Goal: Communication & Community: Answer question/provide support

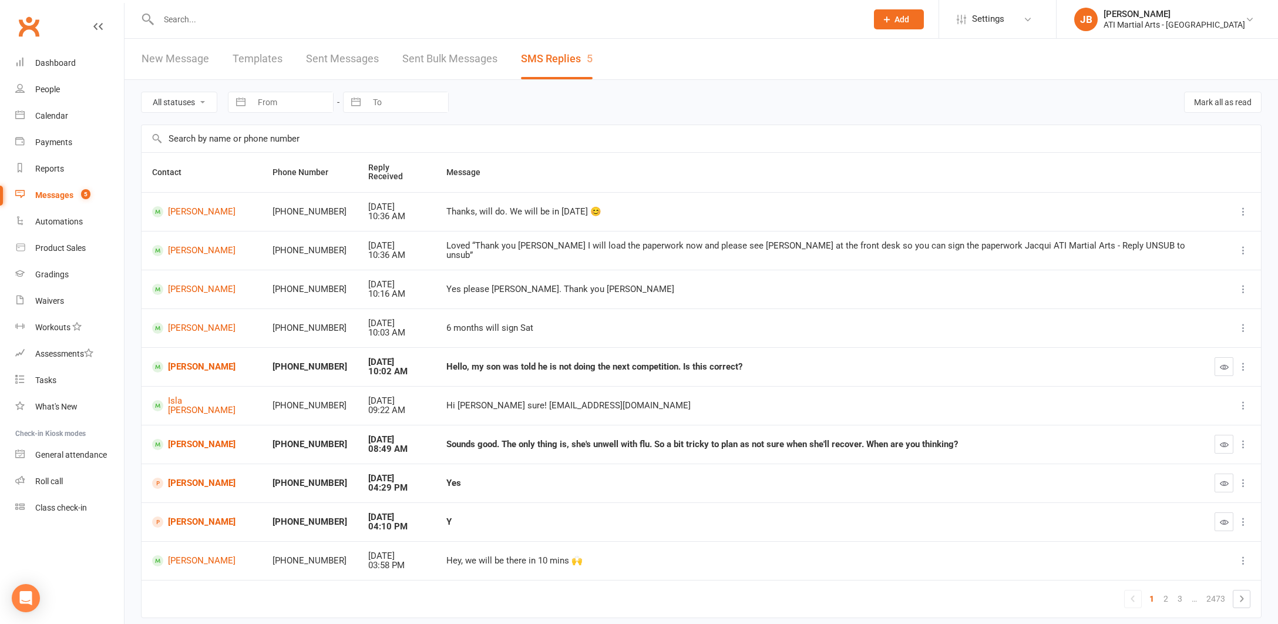
click at [28, 25] on link "Clubworx" at bounding box center [28, 26] width 29 height 29
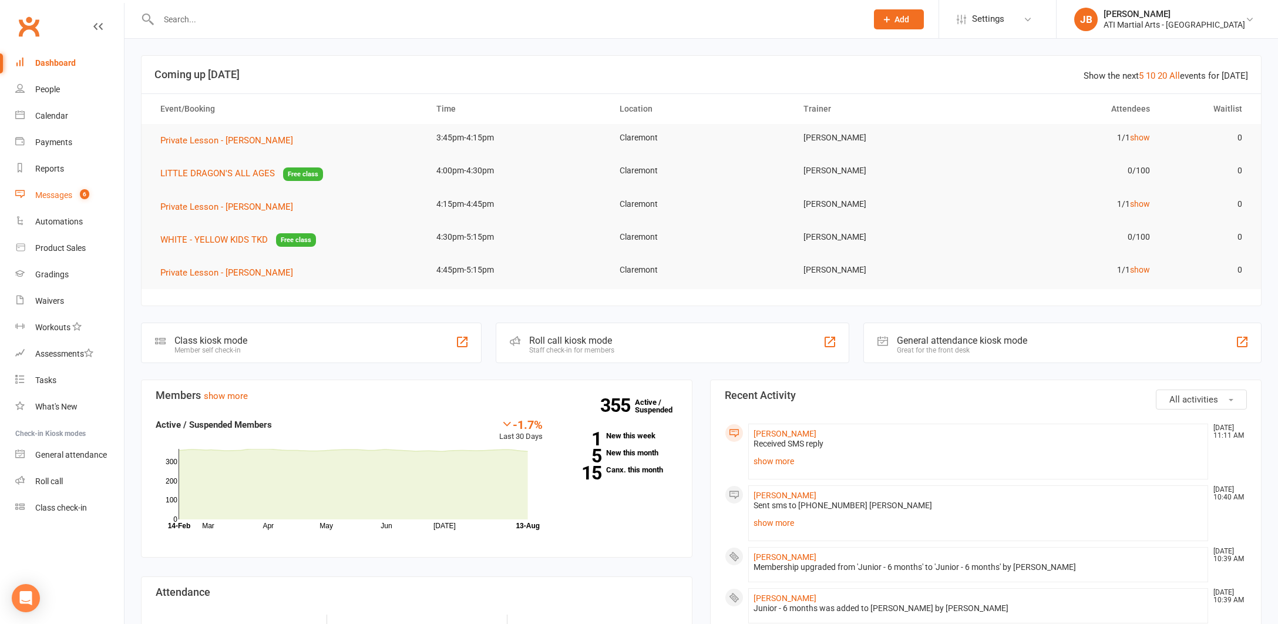
click at [55, 196] on div "Messages" at bounding box center [53, 194] width 37 height 9
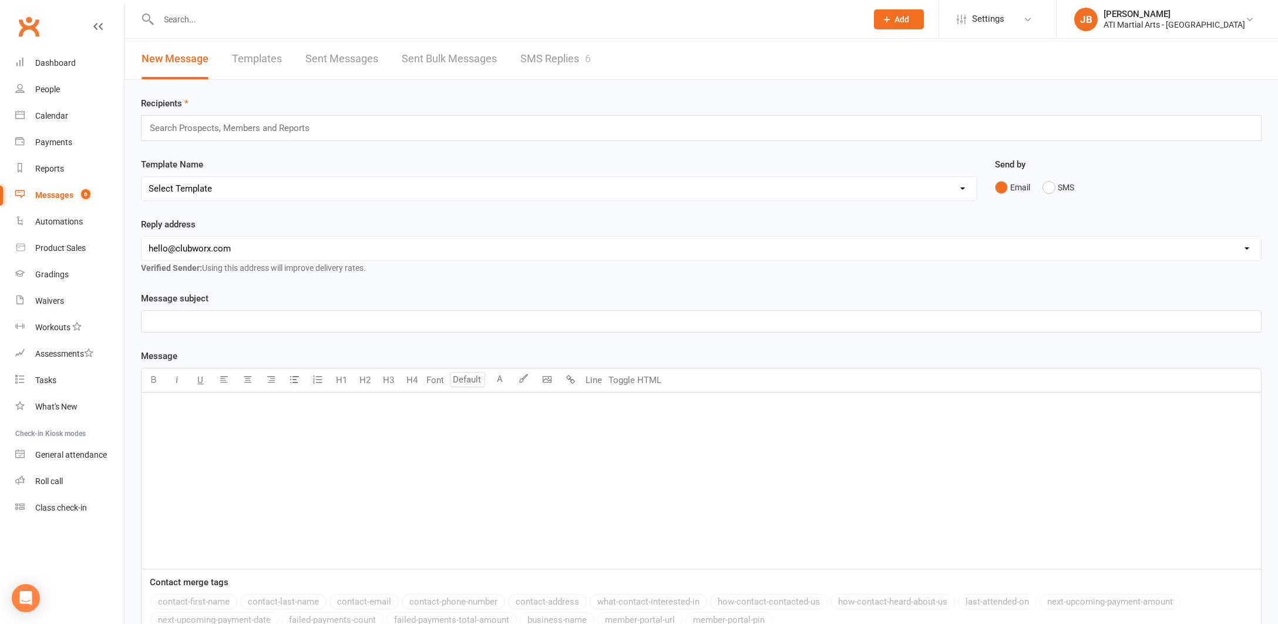
click at [543, 58] on link "SMS Replies 6" at bounding box center [555, 59] width 70 height 41
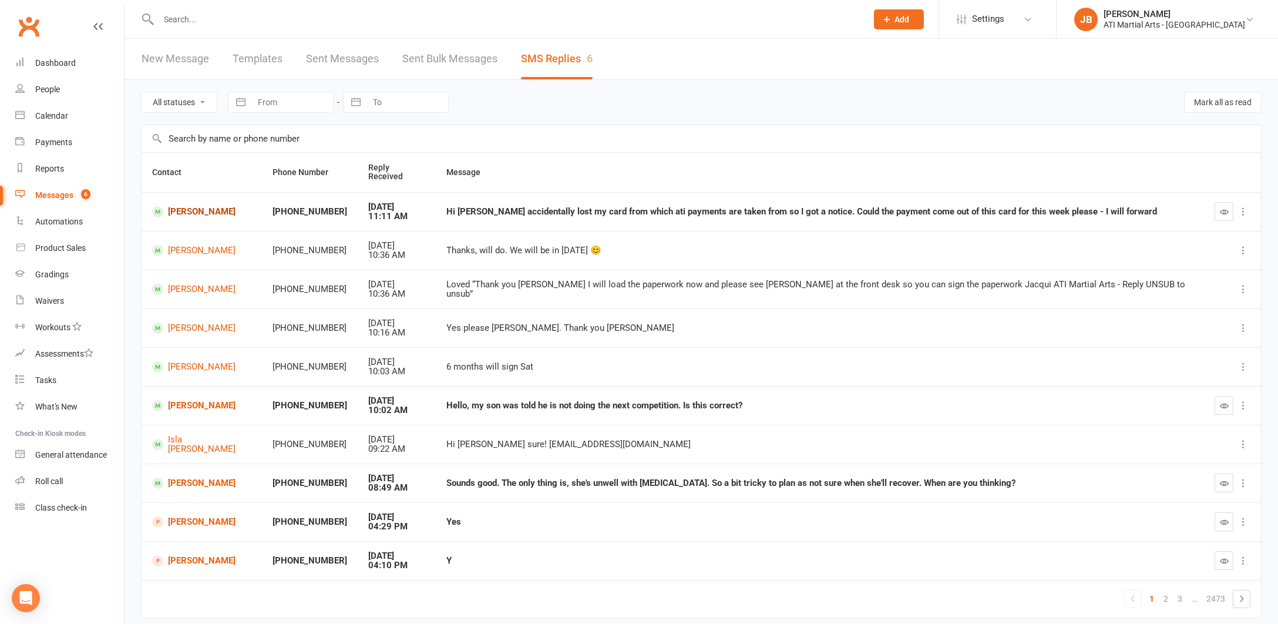
click at [211, 206] on link "[PERSON_NAME]" at bounding box center [201, 211] width 99 height 11
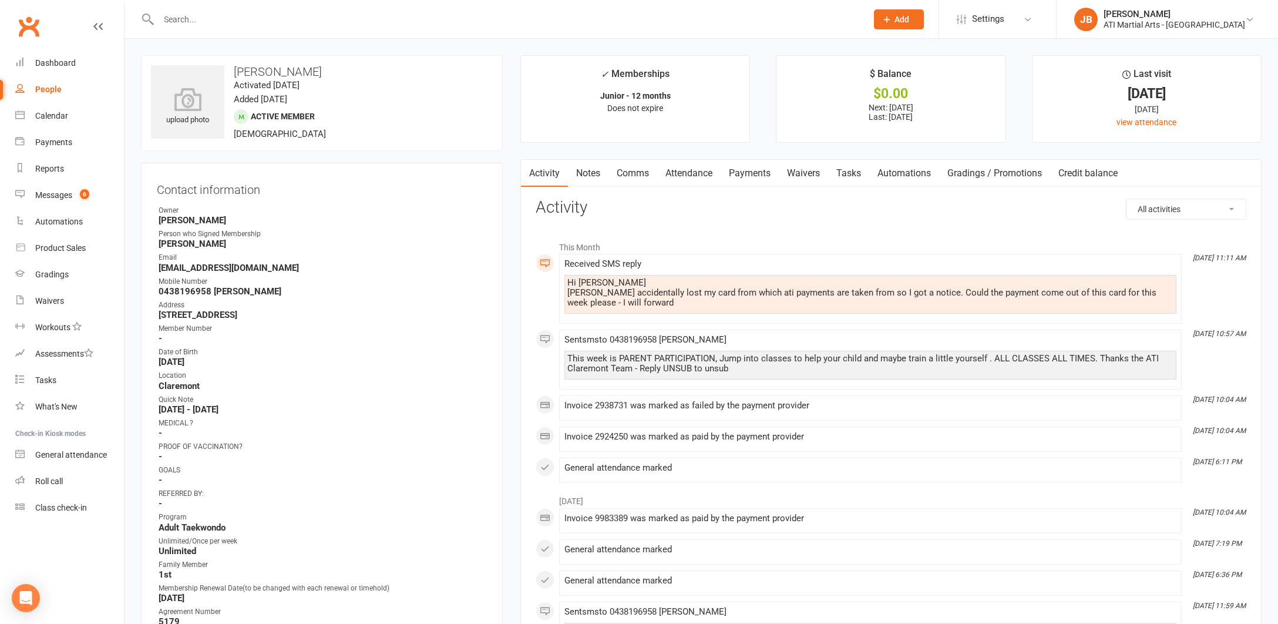
click at [631, 174] on link "Comms" at bounding box center [633, 173] width 49 height 27
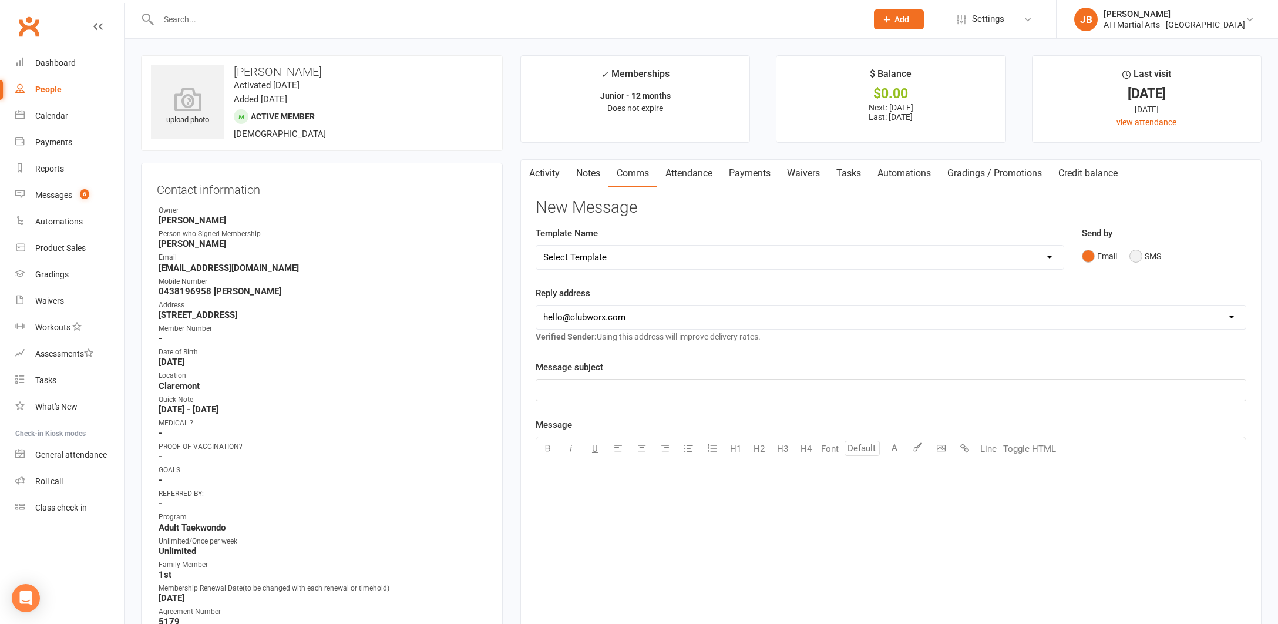
click at [1135, 257] on button "SMS" at bounding box center [1146, 256] width 32 height 22
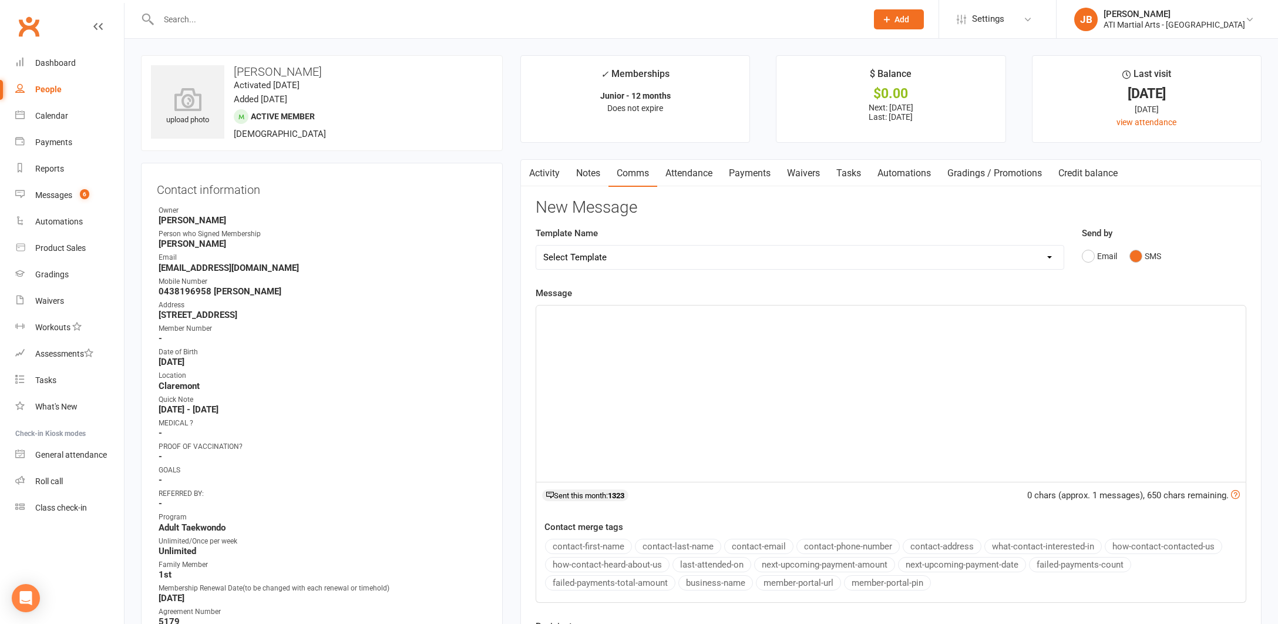
click at [581, 325] on div "﻿" at bounding box center [891, 393] width 710 height 176
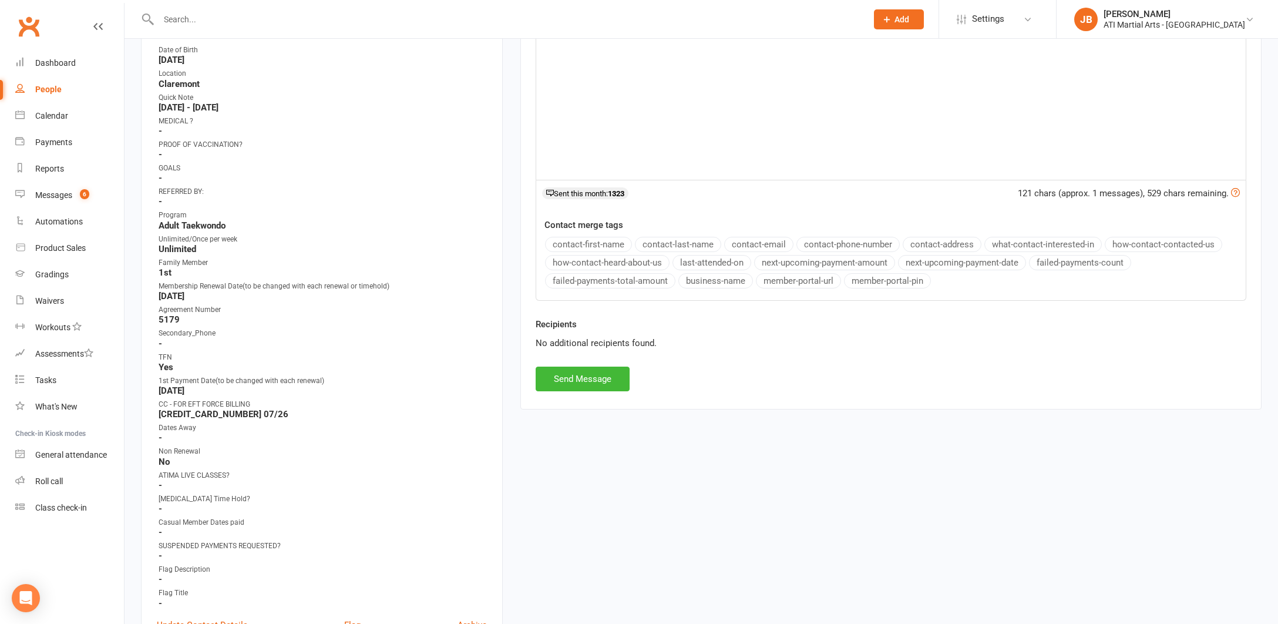
scroll to position [308, 0]
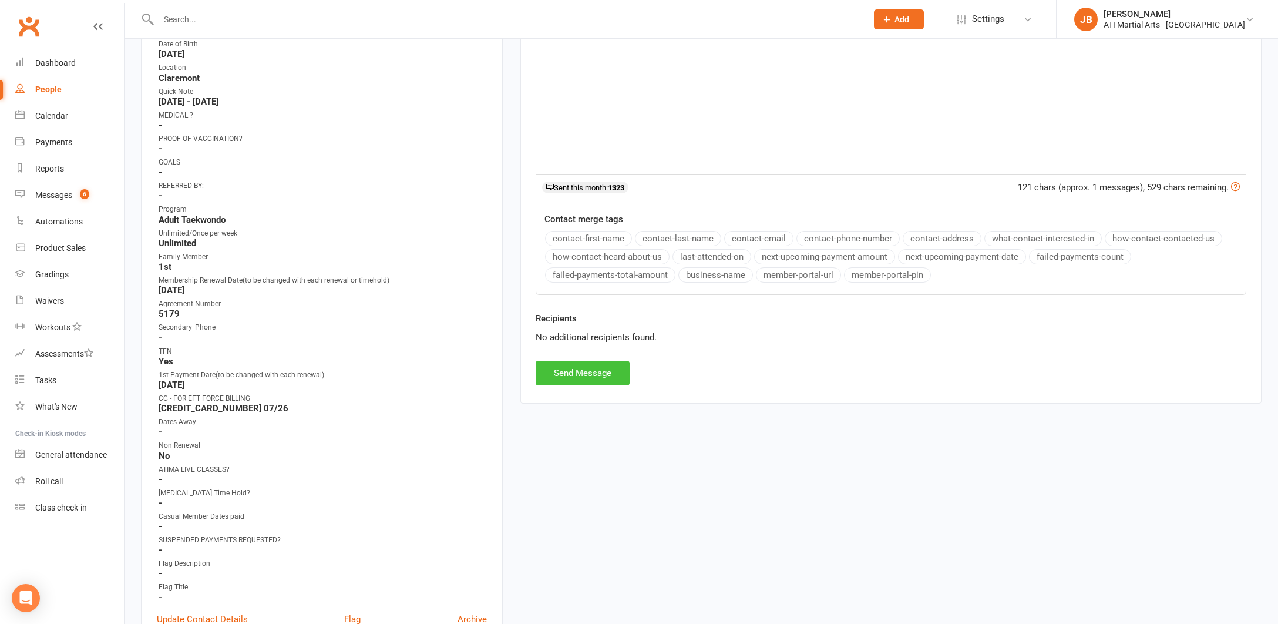
click at [587, 371] on button "Send Message" at bounding box center [583, 373] width 94 height 25
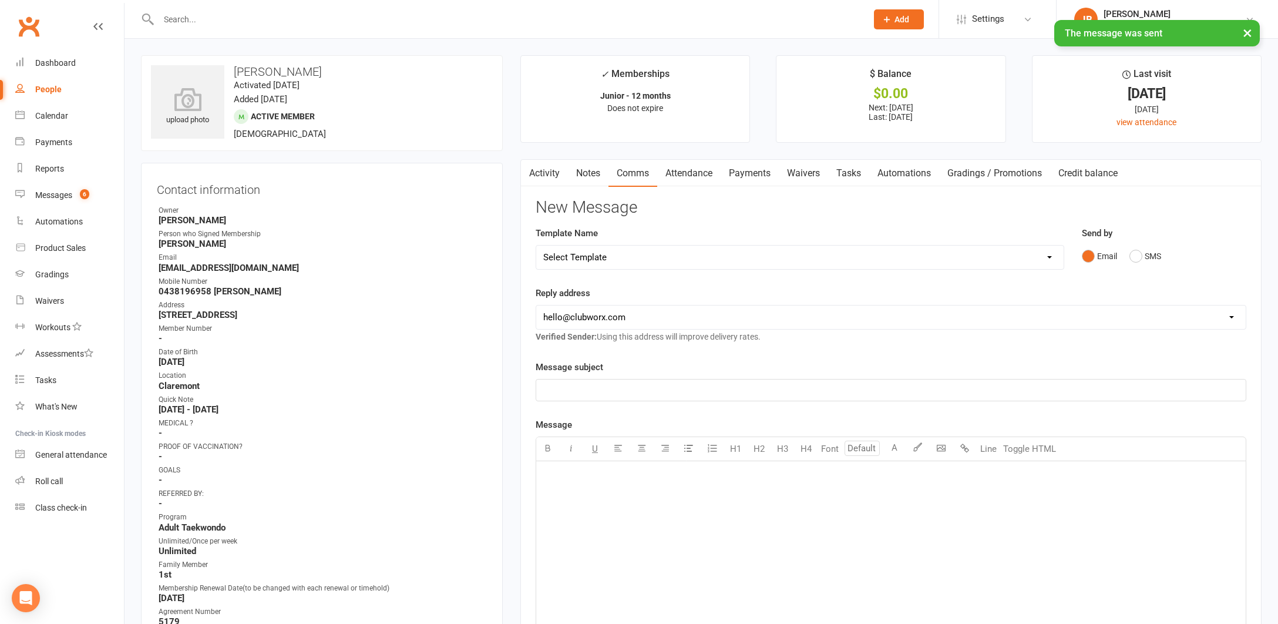
scroll to position [0, 0]
click at [542, 174] on link "Activity" at bounding box center [544, 173] width 47 height 27
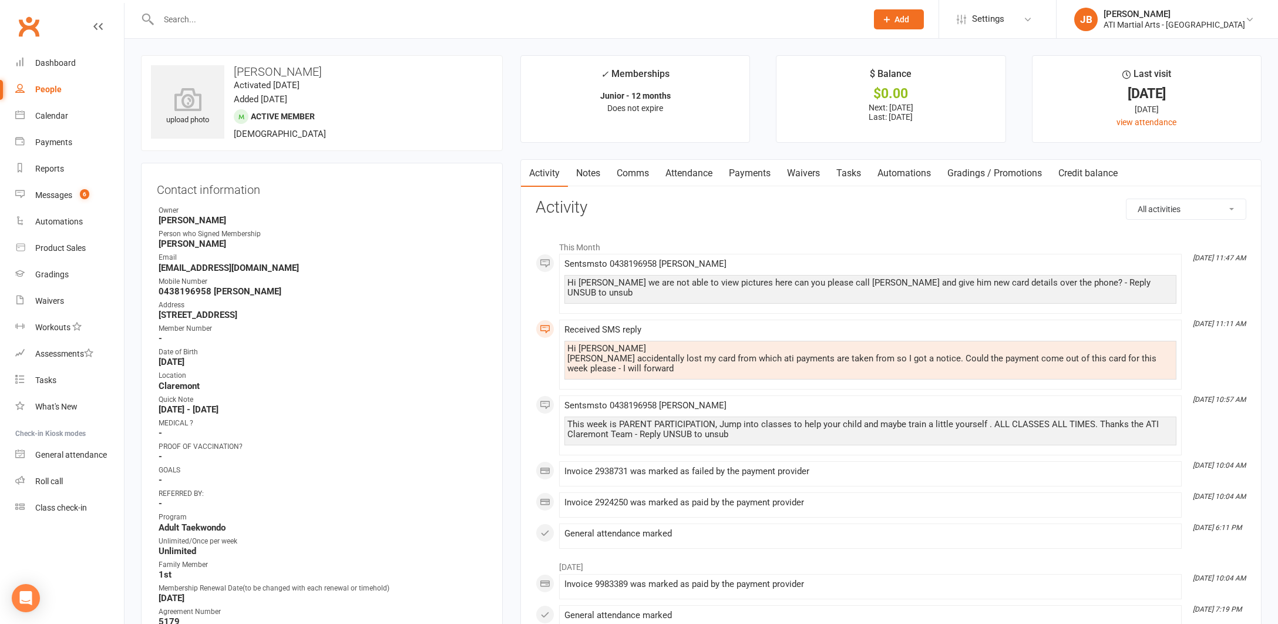
click at [745, 172] on link "Payments" at bounding box center [750, 173] width 58 height 27
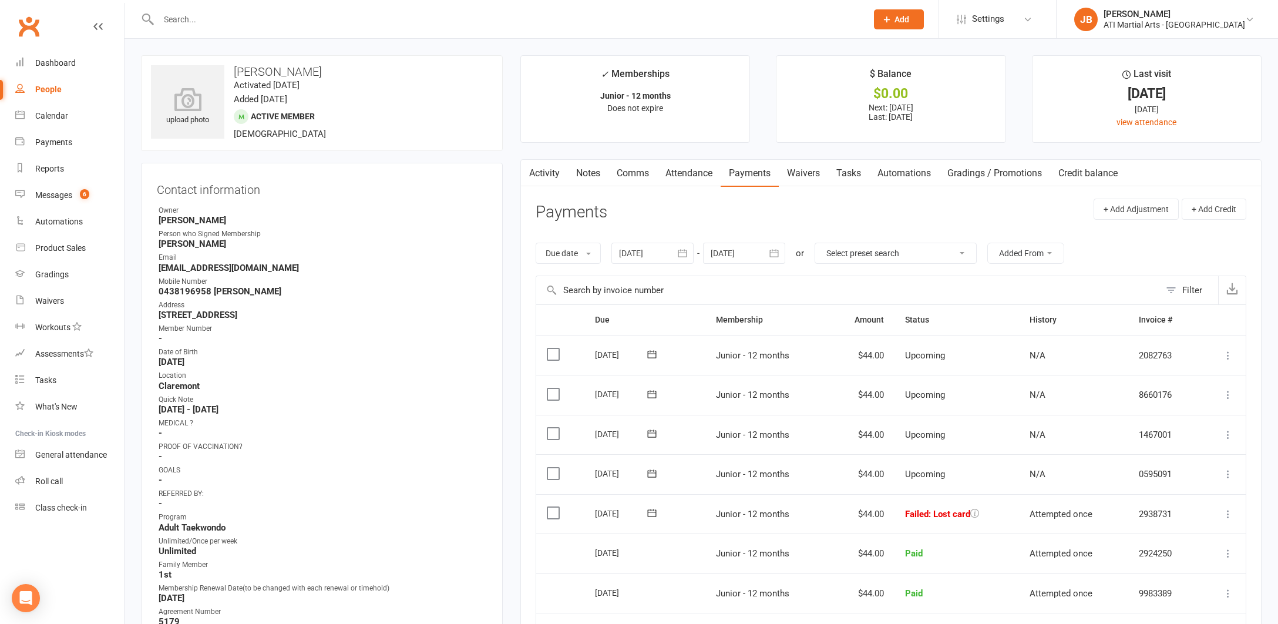
click at [26, 28] on link "Clubworx" at bounding box center [28, 26] width 29 height 29
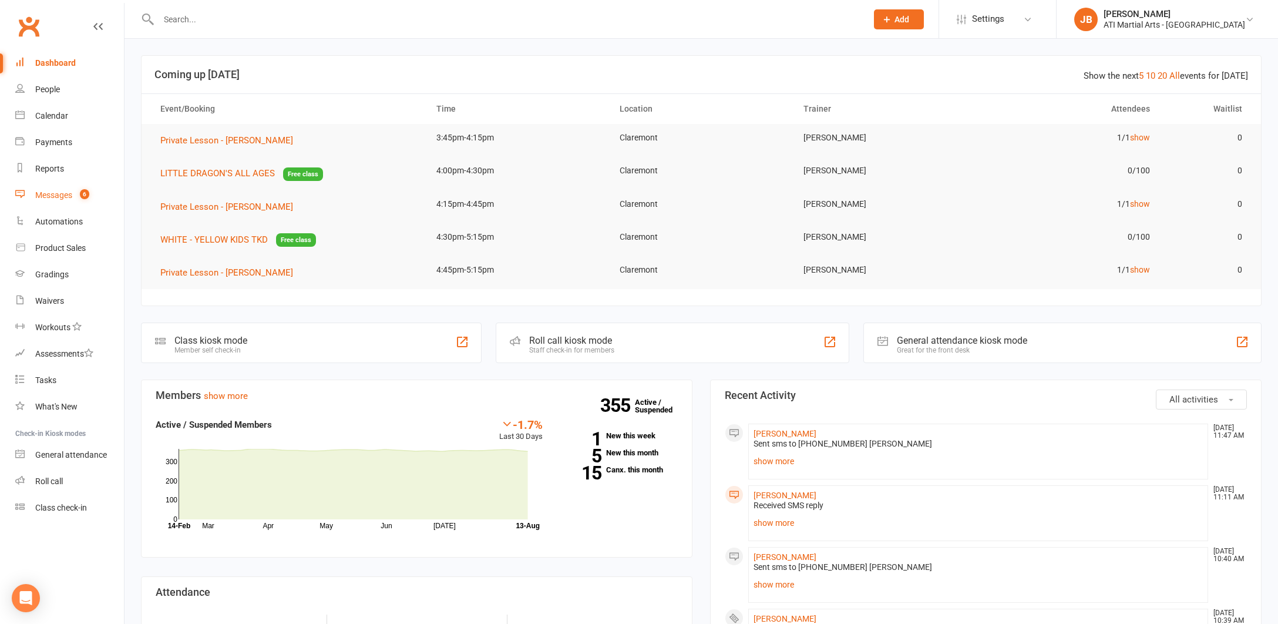
click at [51, 197] on div "Messages" at bounding box center [53, 194] width 37 height 9
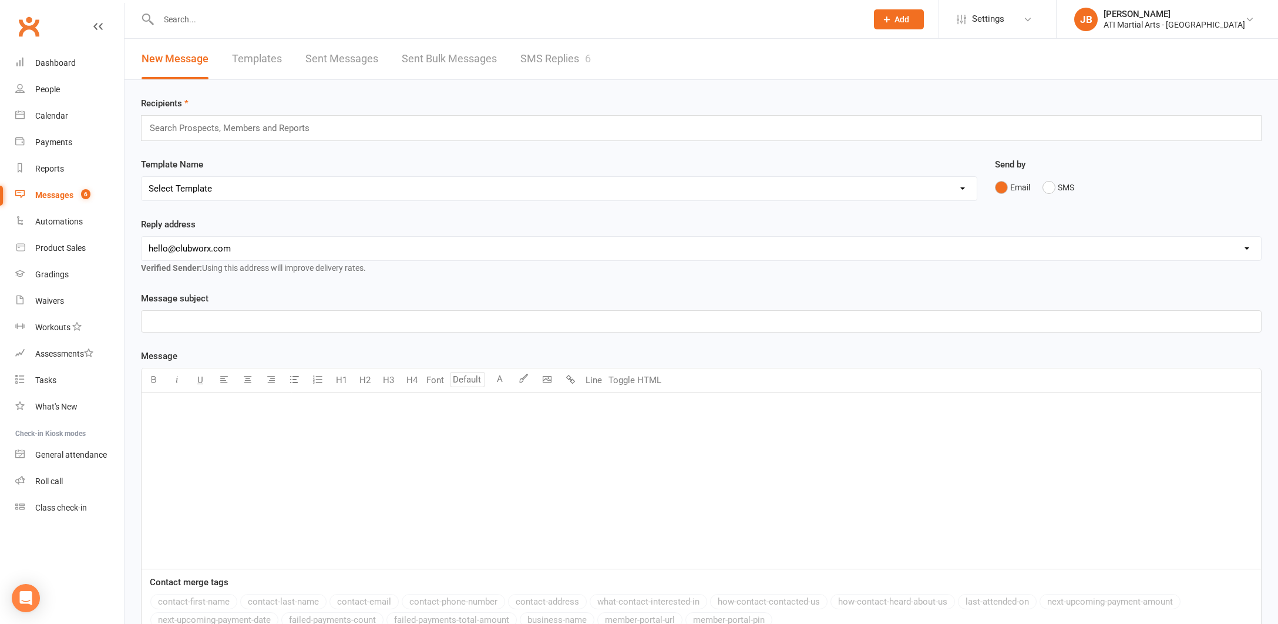
click at [537, 59] on link "SMS Replies 6" at bounding box center [555, 59] width 70 height 41
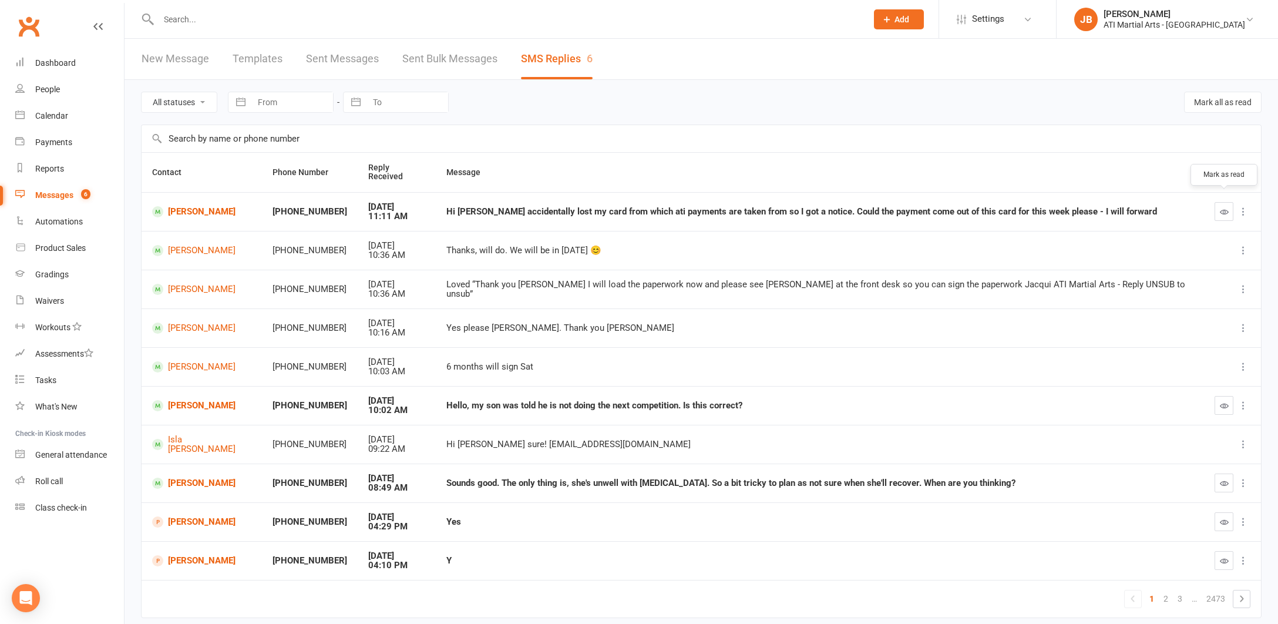
click at [1225, 207] on icon "button" at bounding box center [1224, 211] width 9 height 9
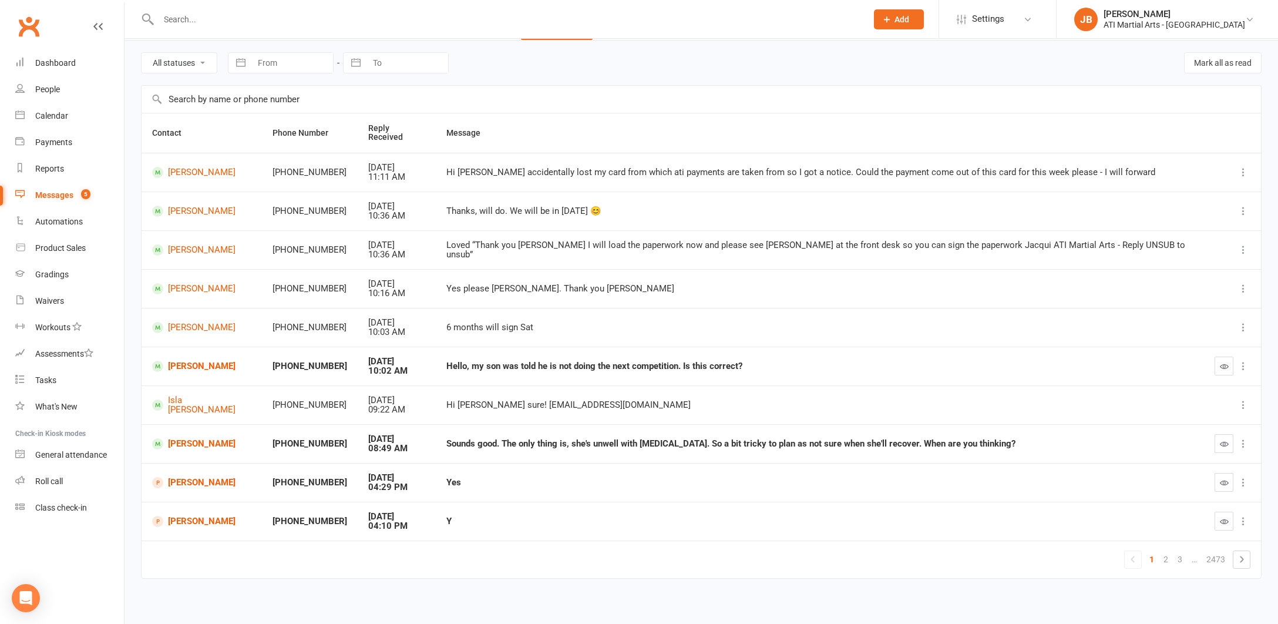
scroll to position [39, 0]
click at [1167, 552] on link "2" at bounding box center [1166, 560] width 14 height 16
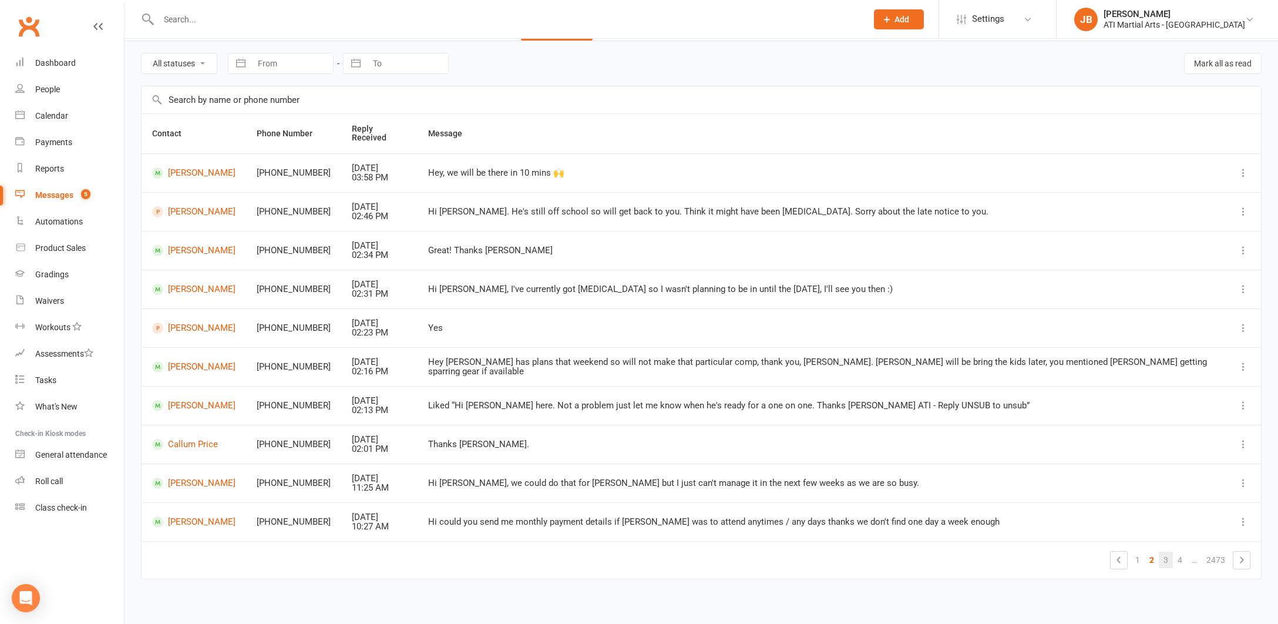
click at [1167, 552] on link "3" at bounding box center [1166, 560] width 14 height 16
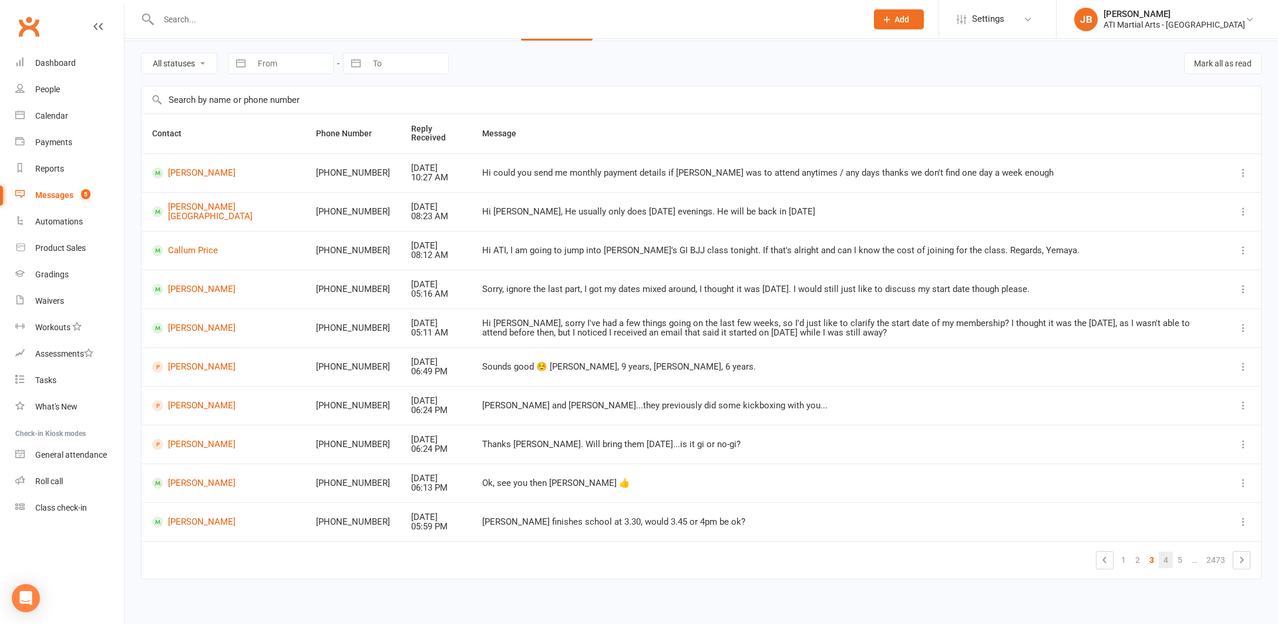
click at [1167, 557] on link "4" at bounding box center [1166, 560] width 14 height 16
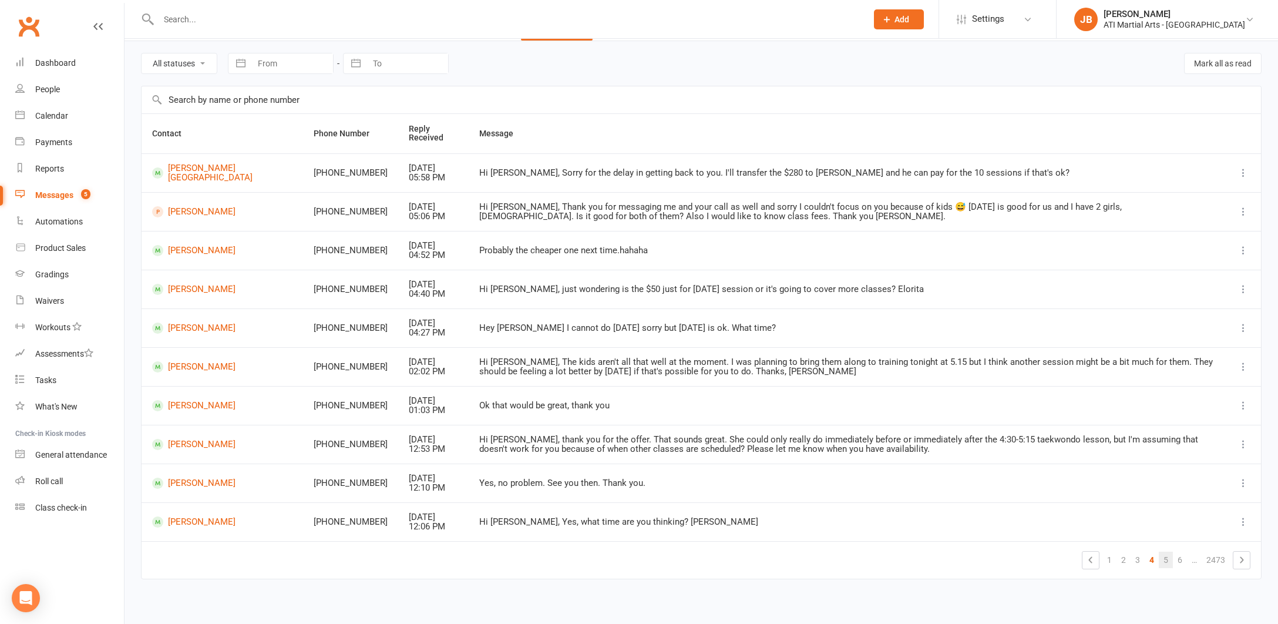
click at [1166, 556] on link "5" at bounding box center [1166, 560] width 14 height 16
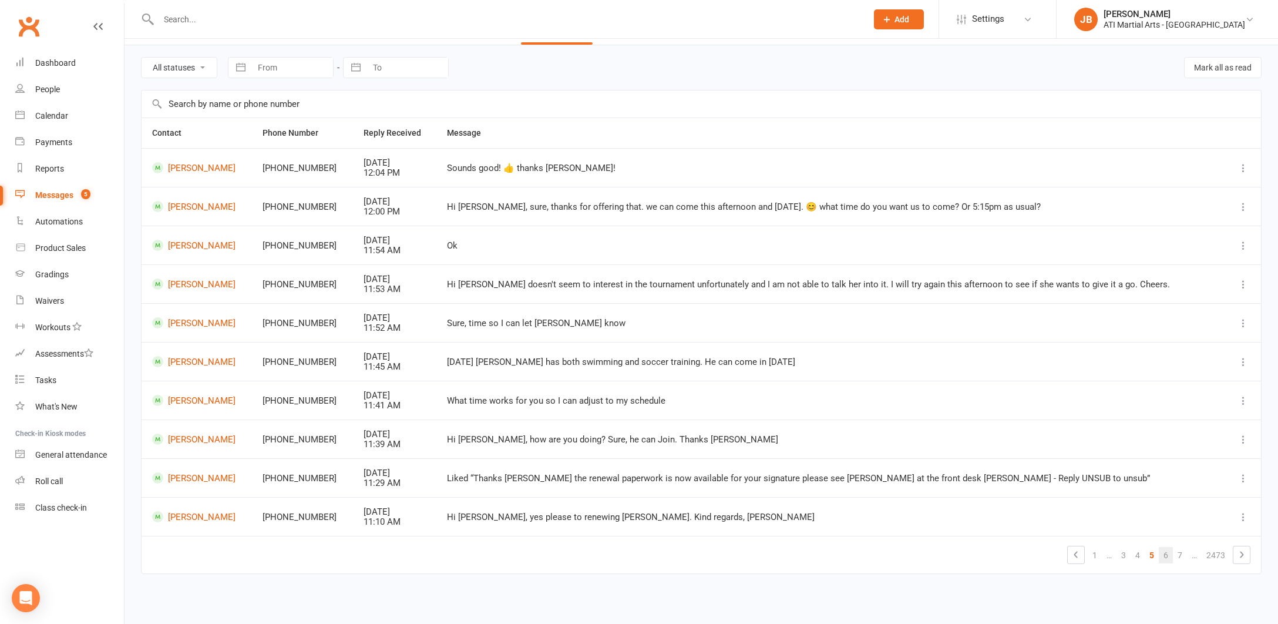
click at [1166, 547] on link "6" at bounding box center [1166, 555] width 14 height 16
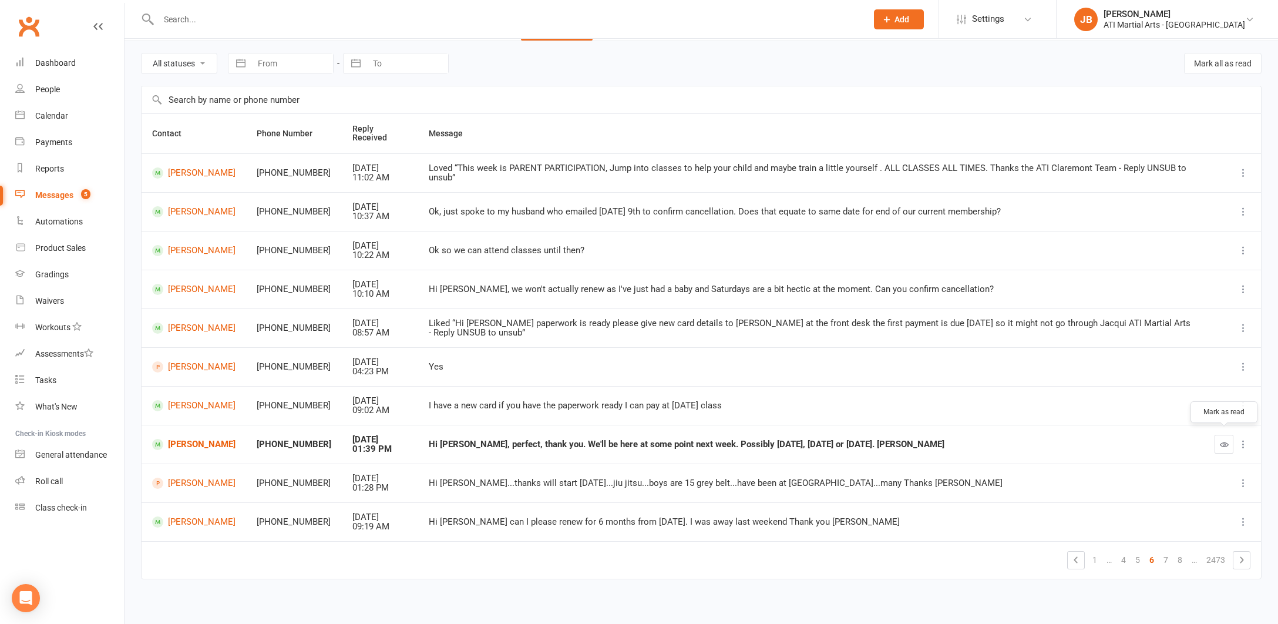
click at [1223, 440] on icon "button" at bounding box center [1224, 444] width 9 height 9
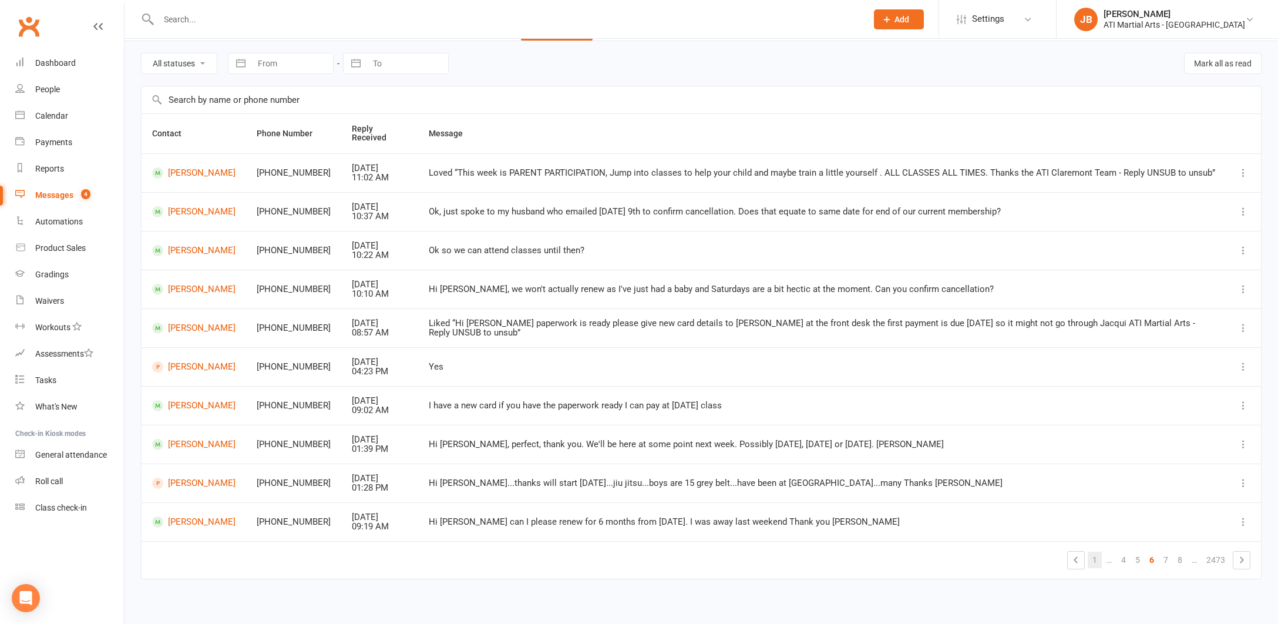
click at [1095, 552] on link "1" at bounding box center [1095, 560] width 14 height 16
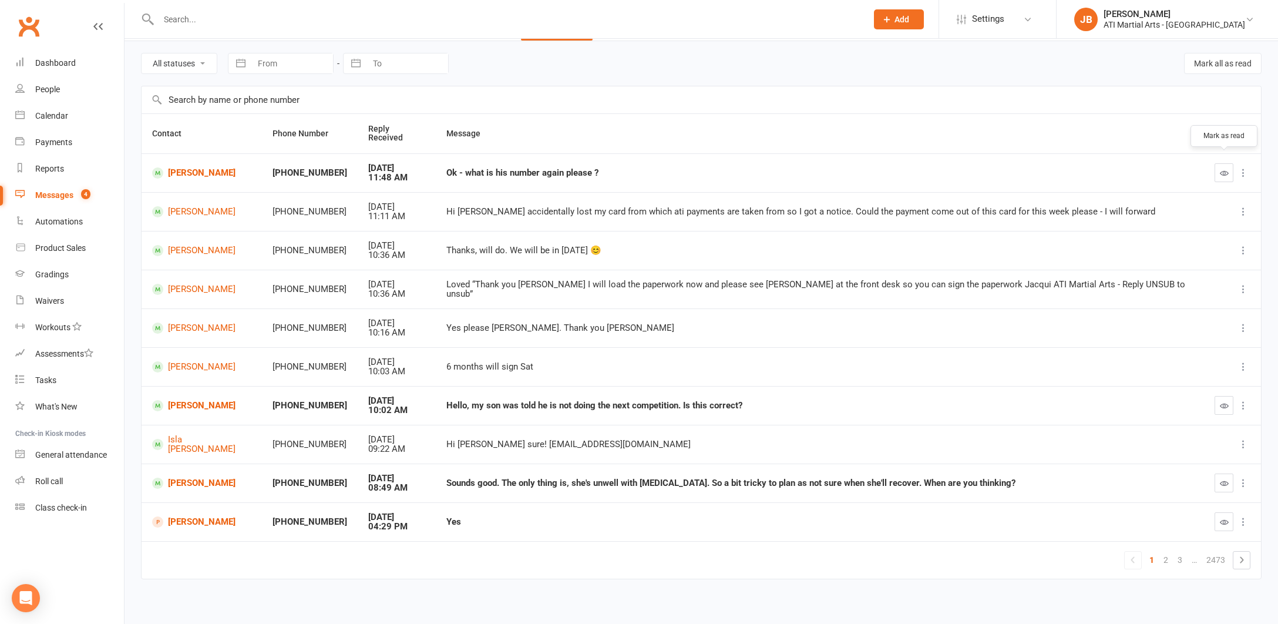
click at [1225, 169] on icon "button" at bounding box center [1224, 173] width 9 height 9
click at [219, 167] on link "[PERSON_NAME]" at bounding box center [201, 172] width 99 height 11
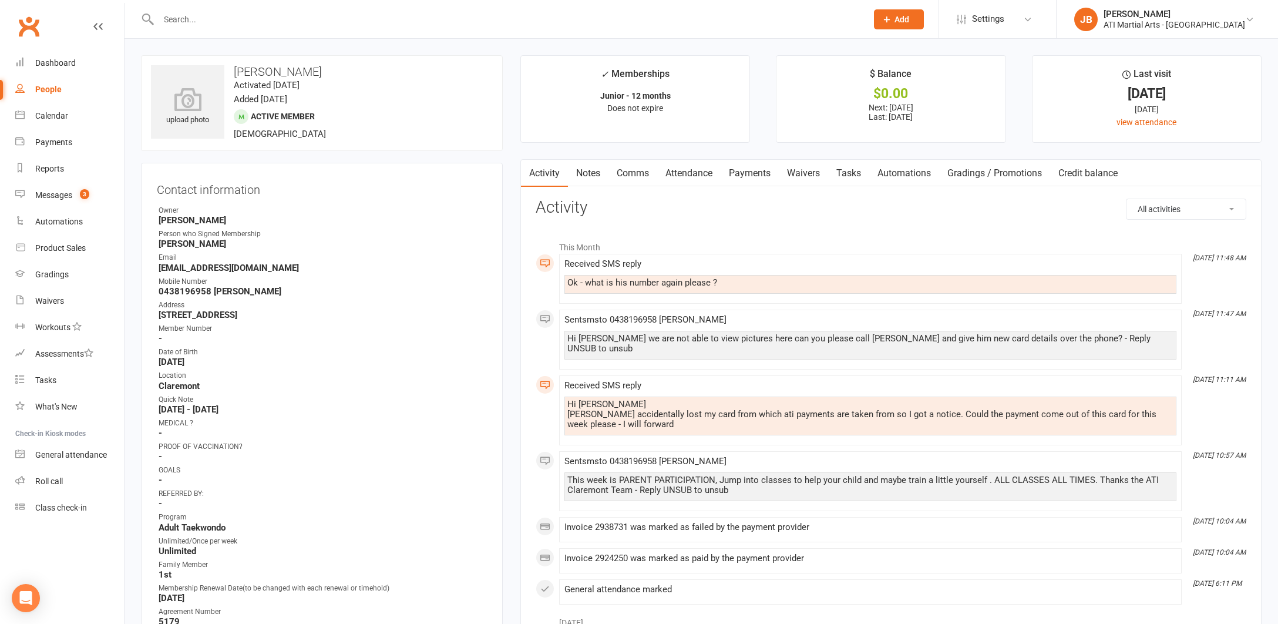
click at [631, 174] on link "Comms" at bounding box center [633, 173] width 49 height 27
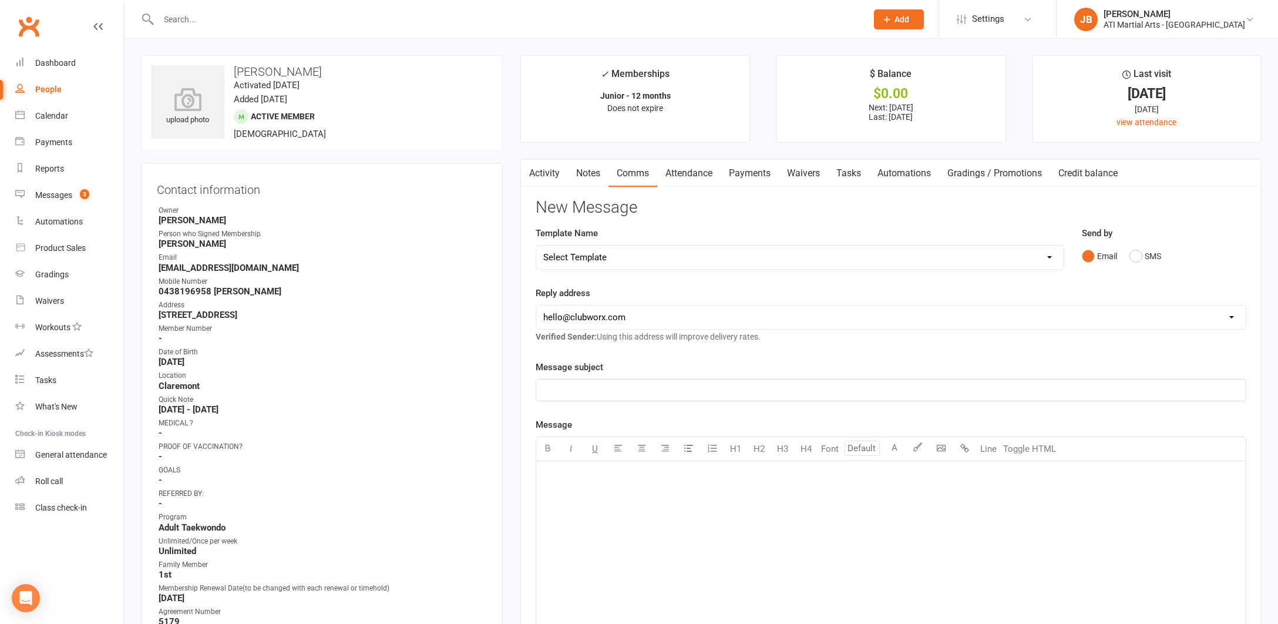
drag, startPoint x: 1137, startPoint y: 256, endPoint x: 1098, endPoint y: 274, distance: 42.3
click at [1137, 257] on button "SMS" at bounding box center [1146, 256] width 32 height 22
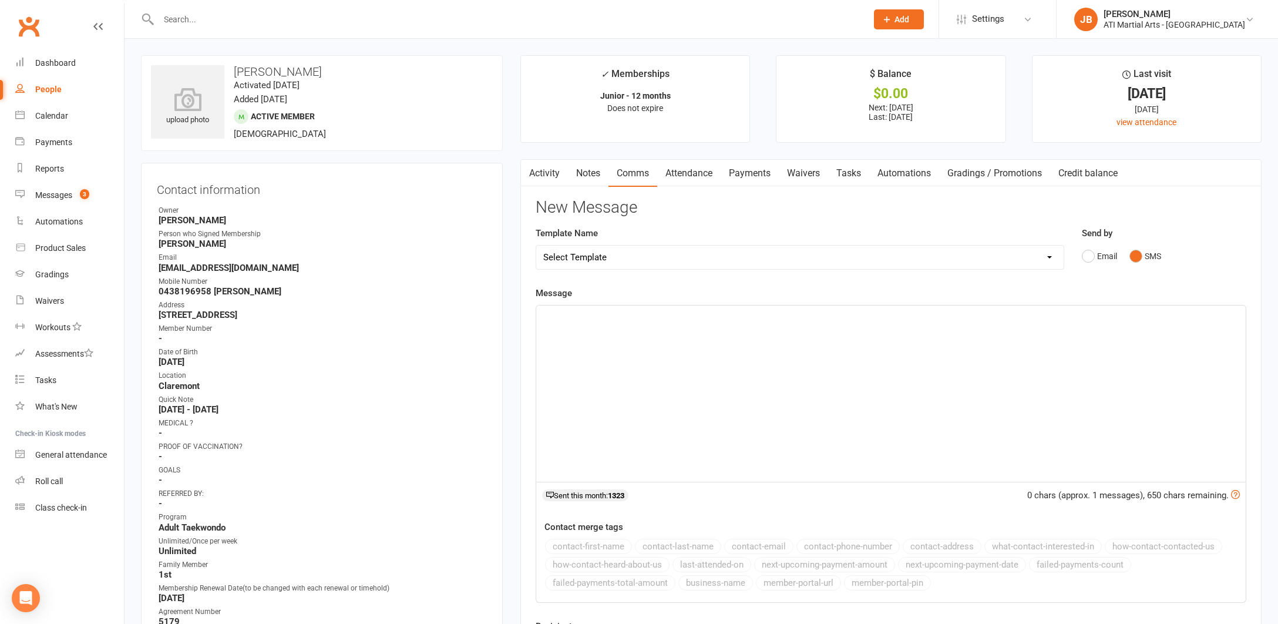
click at [626, 342] on div "﻿" at bounding box center [891, 393] width 710 height 176
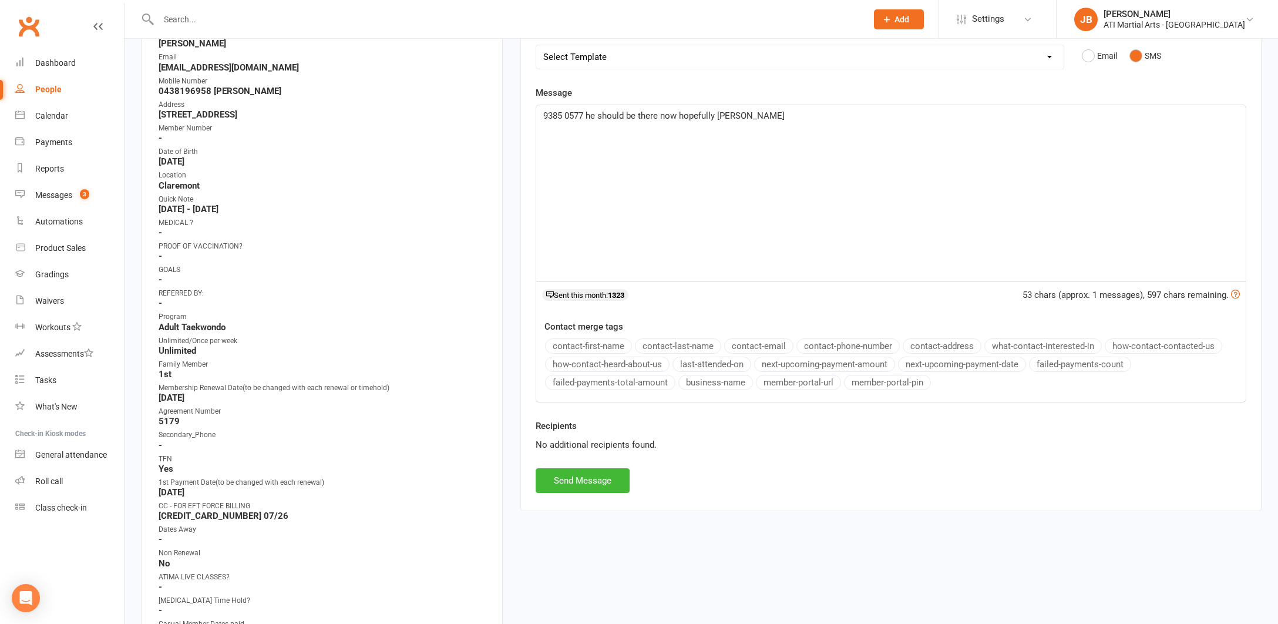
scroll to position [206, 0]
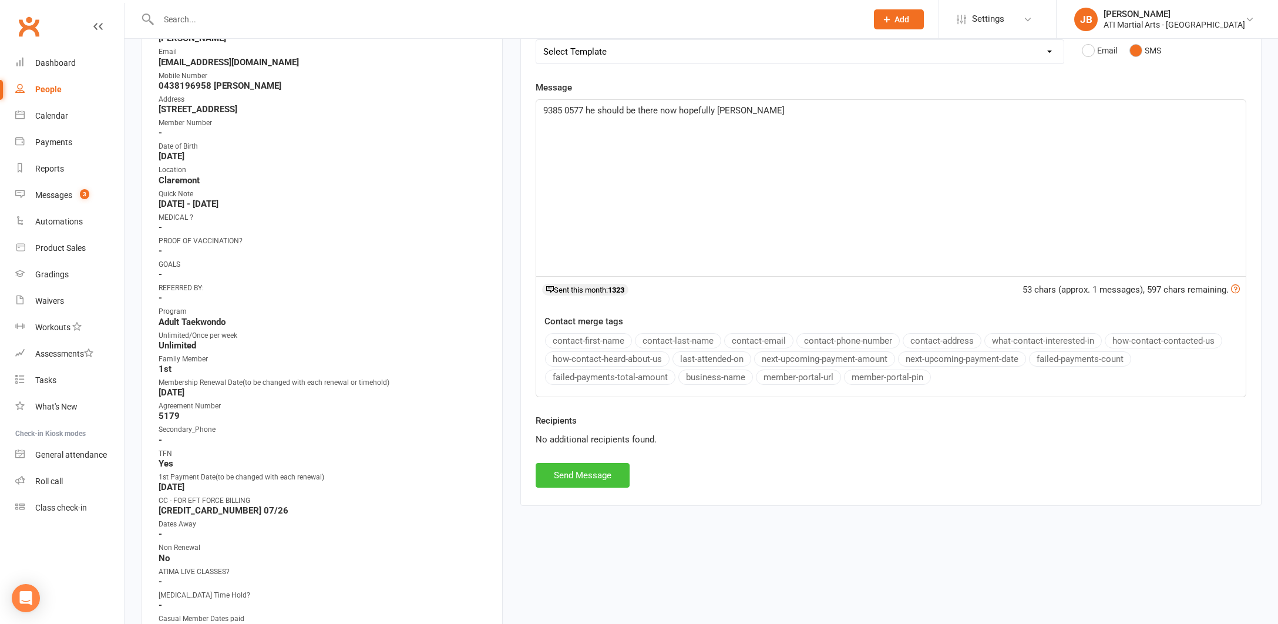
click at [583, 473] on button "Send Message" at bounding box center [583, 475] width 94 height 25
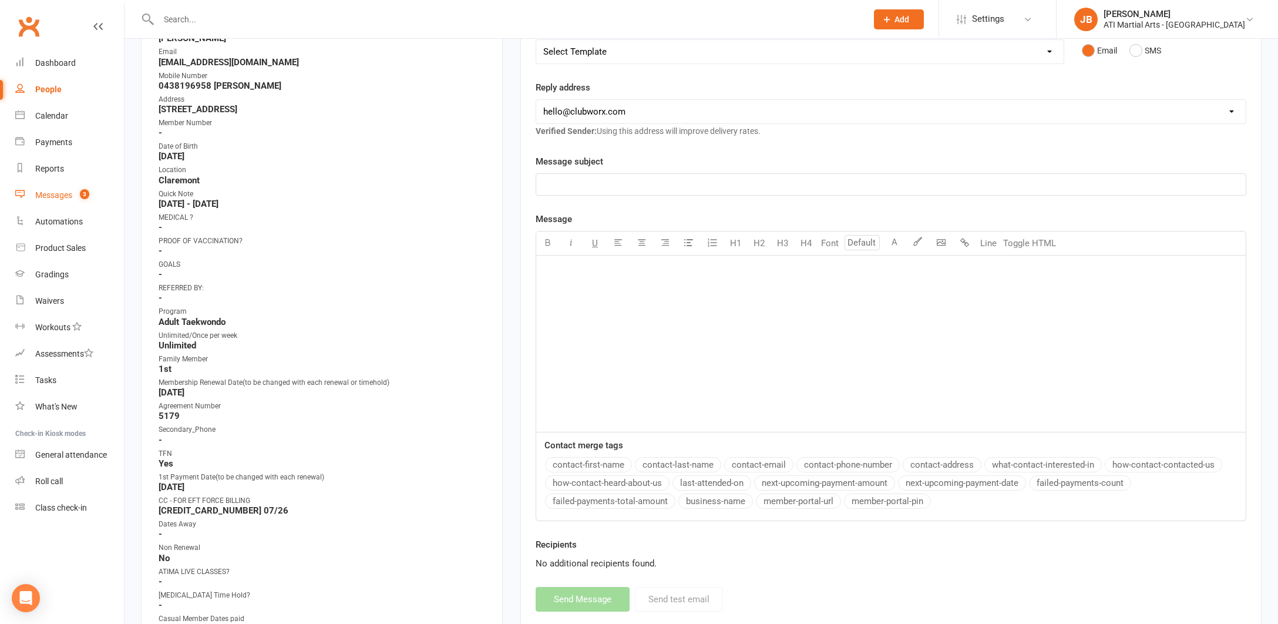
click at [56, 196] on div "Messages" at bounding box center [53, 194] width 37 height 9
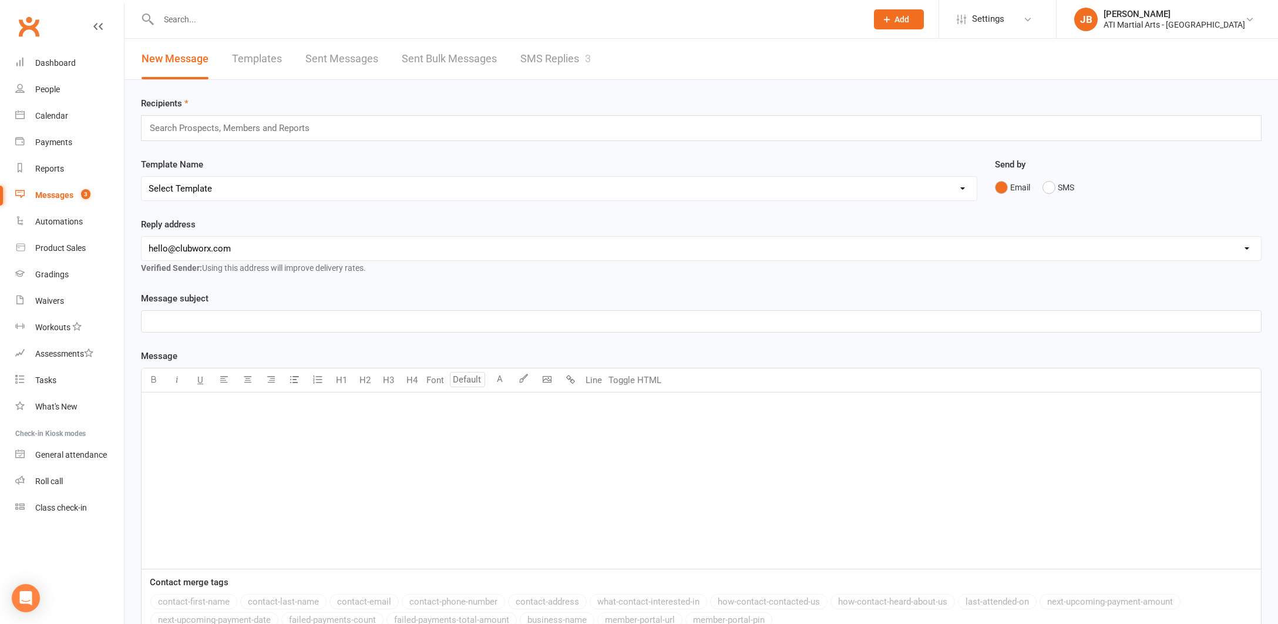
click at [537, 59] on link "SMS Replies 3" at bounding box center [555, 59] width 70 height 41
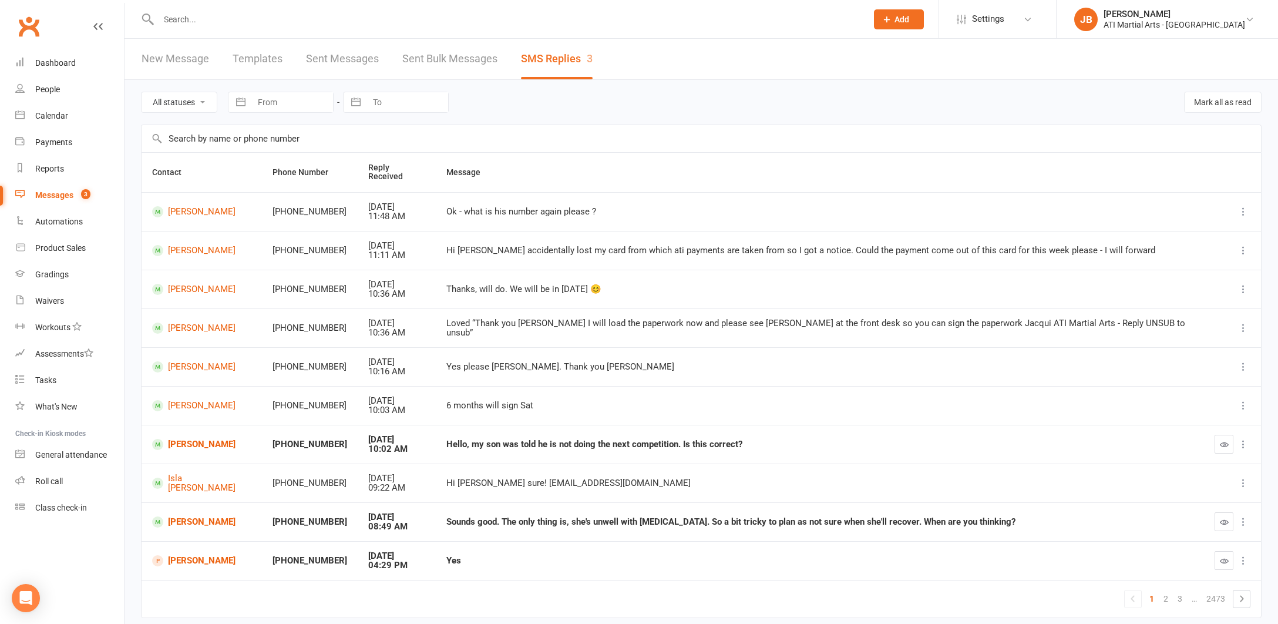
click at [31, 23] on link "Clubworx" at bounding box center [28, 26] width 29 height 29
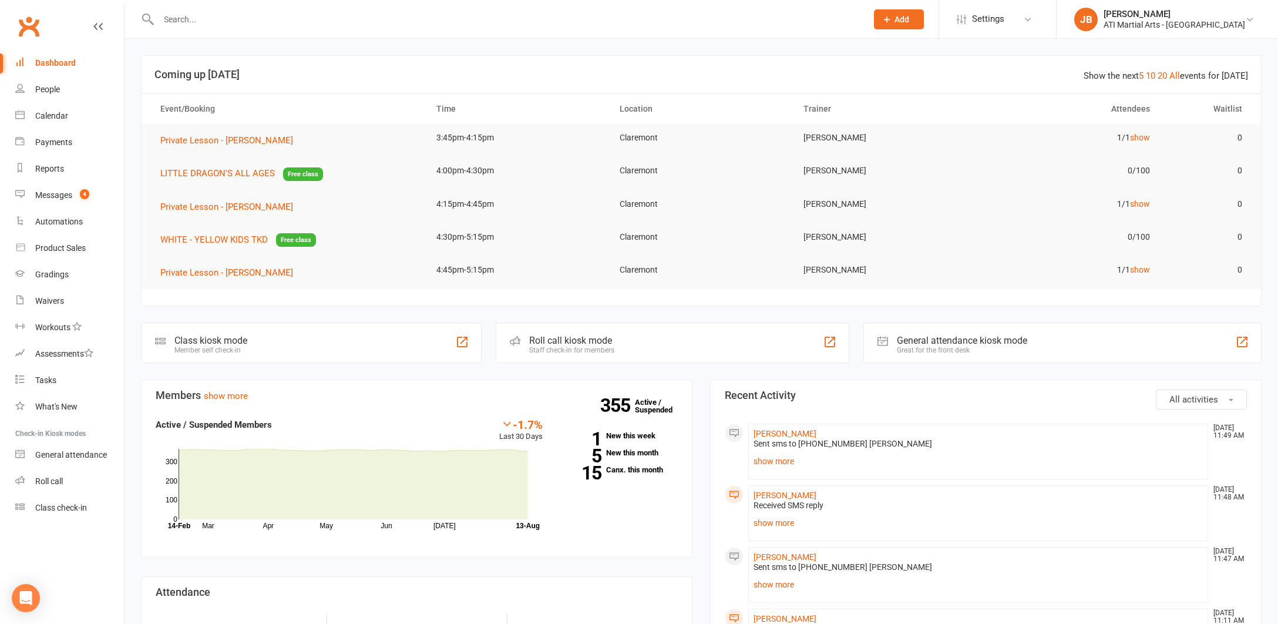
click at [58, 197] on div "Messages" at bounding box center [53, 194] width 37 height 9
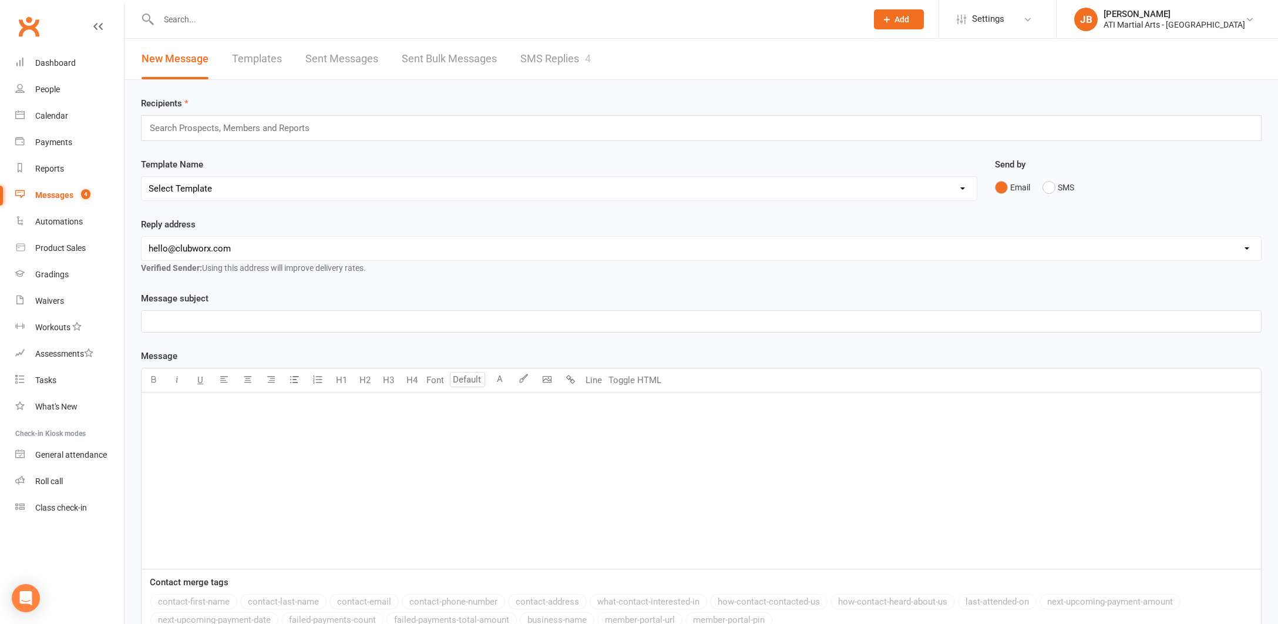
click at [554, 57] on link "SMS Replies 4" at bounding box center [555, 59] width 70 height 41
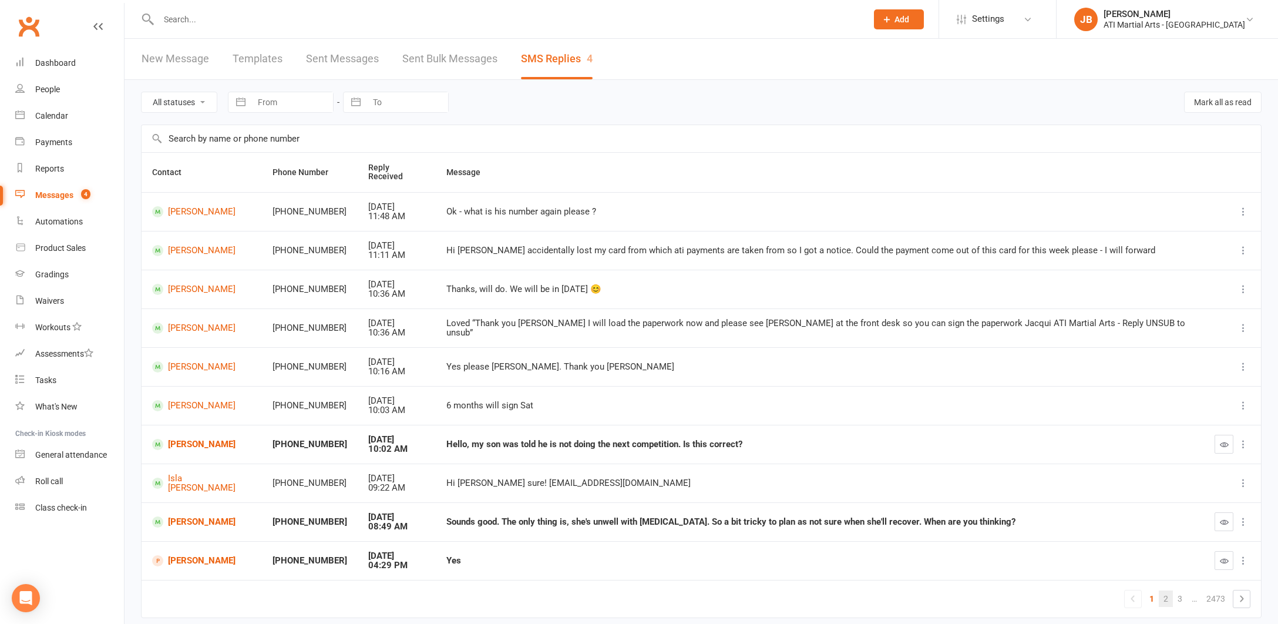
click at [1167, 590] on link "2" at bounding box center [1166, 598] width 14 height 16
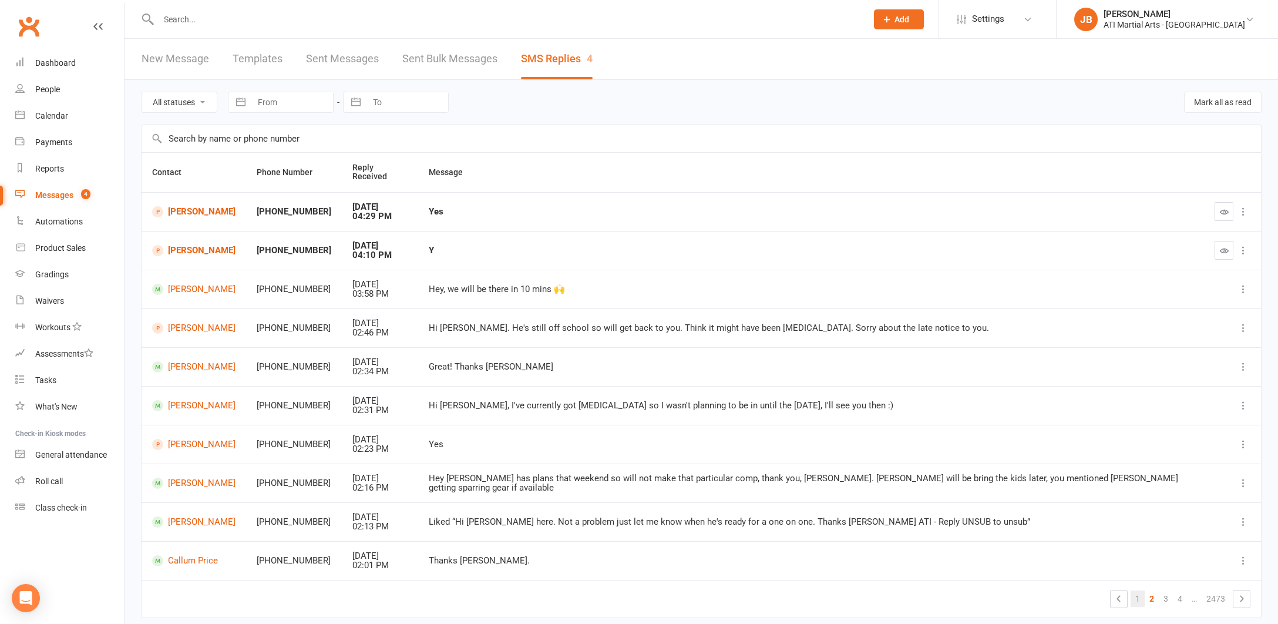
click at [1139, 590] on link "1" at bounding box center [1138, 598] width 14 height 16
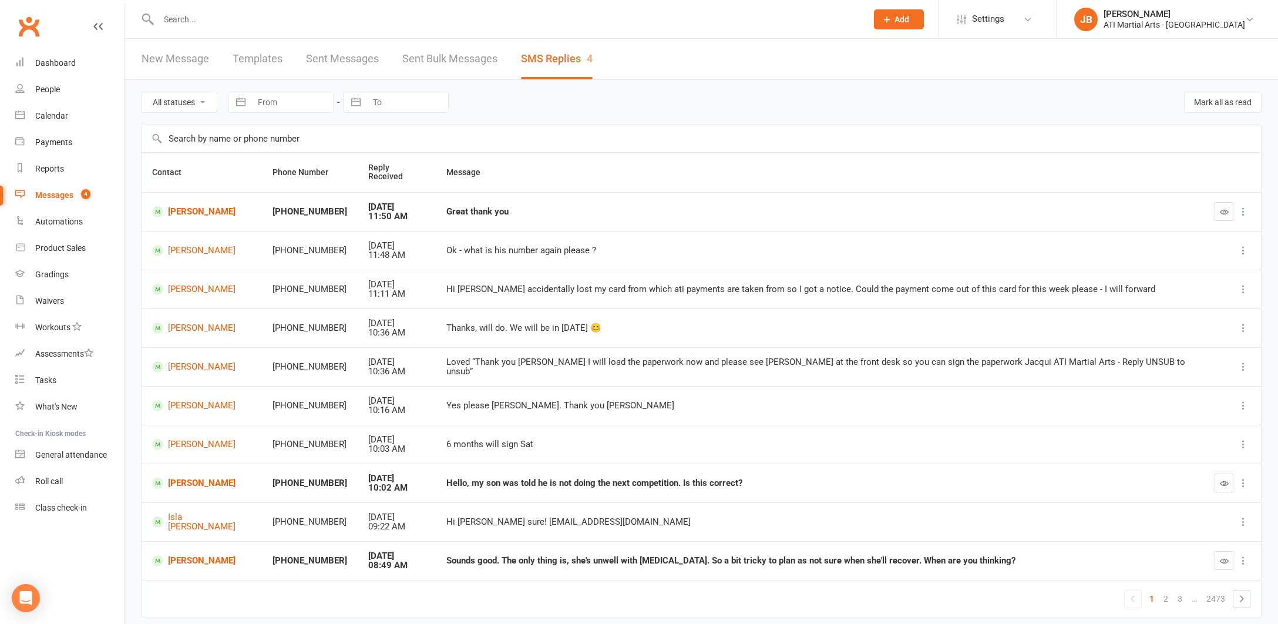
click at [30, 28] on link "Clubworx" at bounding box center [28, 26] width 29 height 29
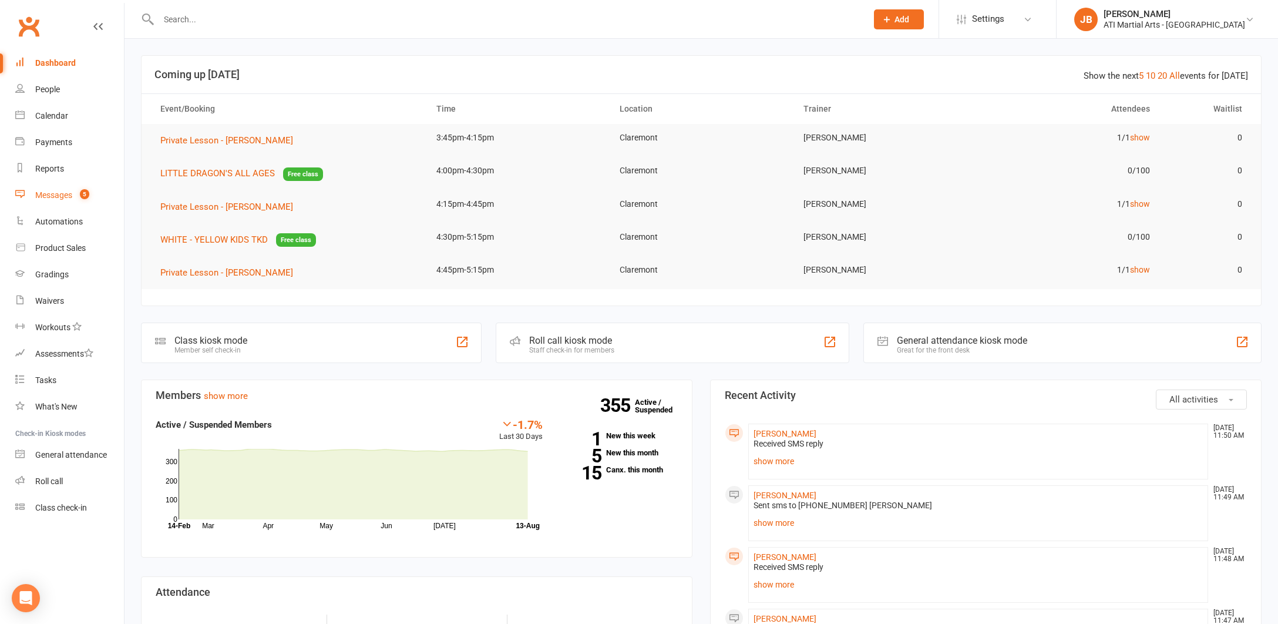
click at [47, 196] on div "Messages" at bounding box center [53, 194] width 37 height 9
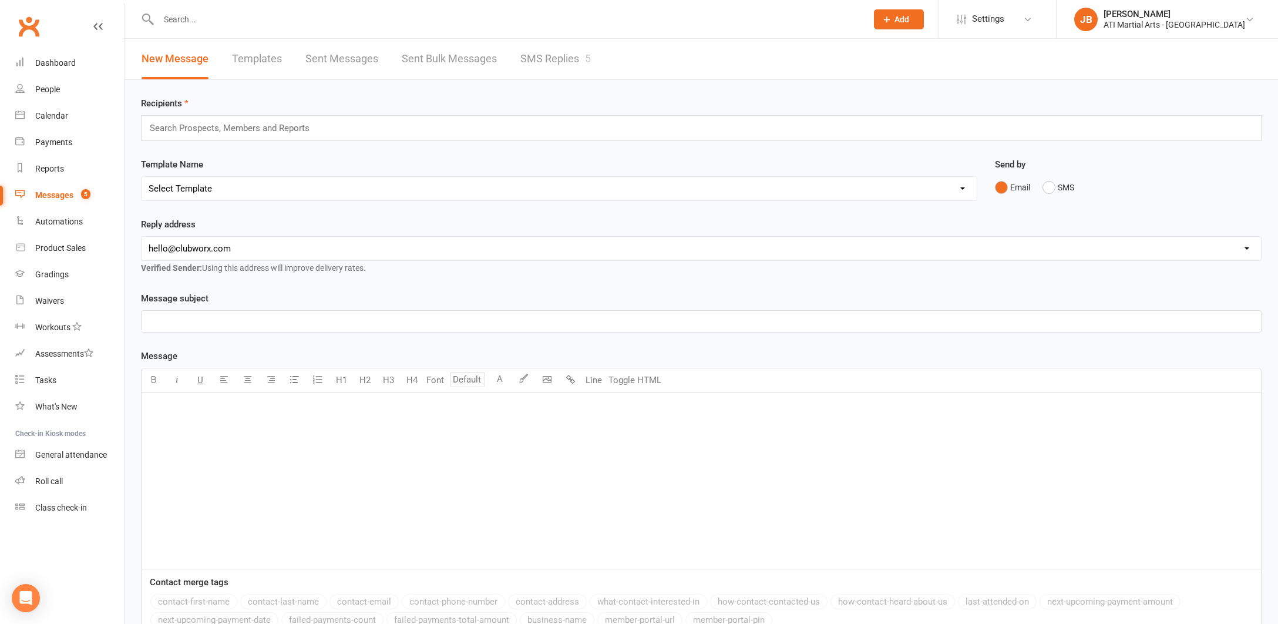
click at [527, 59] on link "SMS Replies 5" at bounding box center [555, 59] width 70 height 41
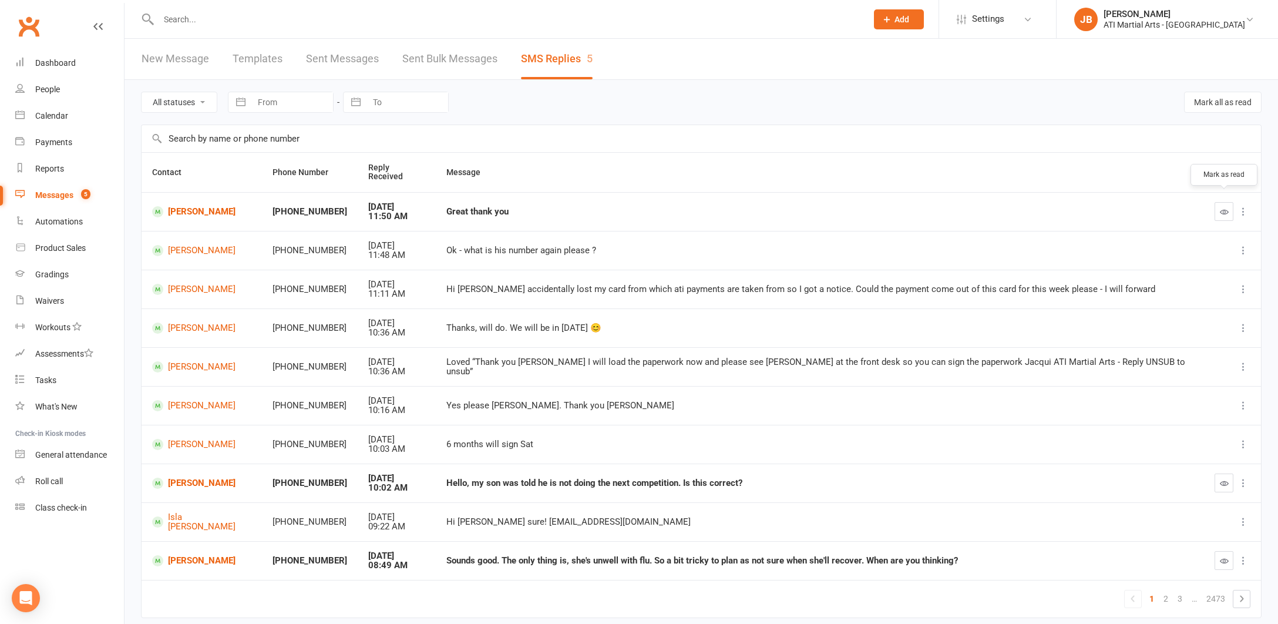
click at [1220, 207] on icon "button" at bounding box center [1224, 211] width 9 height 9
click at [1167, 590] on link "2" at bounding box center [1166, 598] width 14 height 16
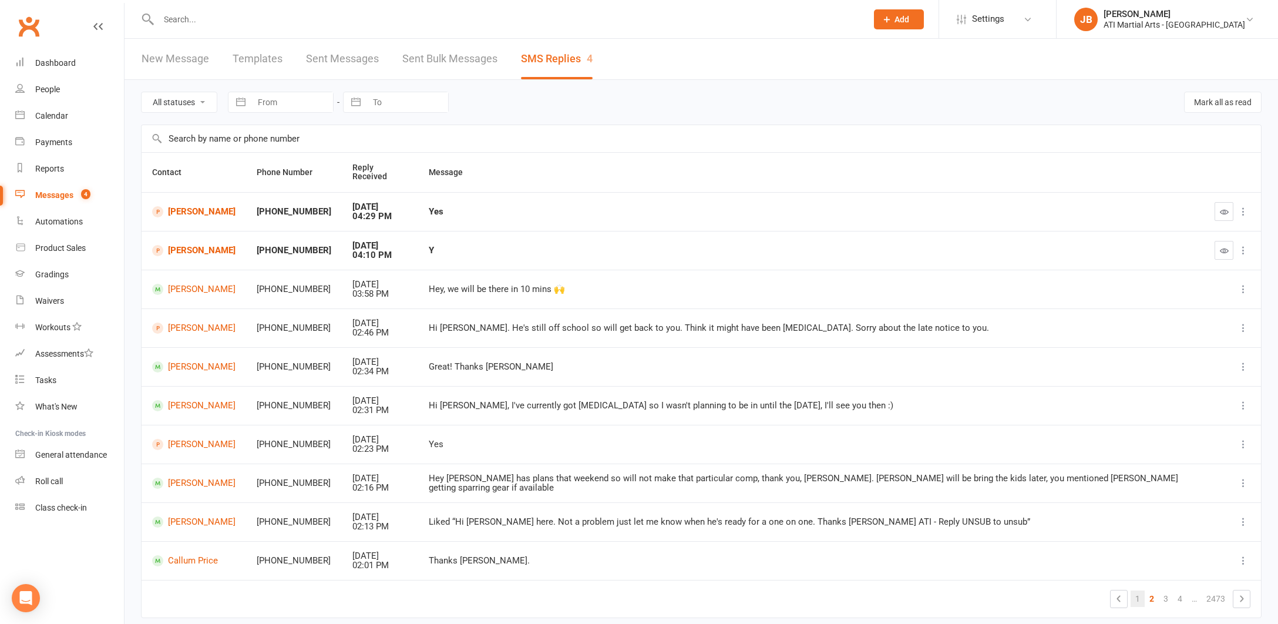
click at [1138, 590] on link "1" at bounding box center [1138, 598] width 14 height 16
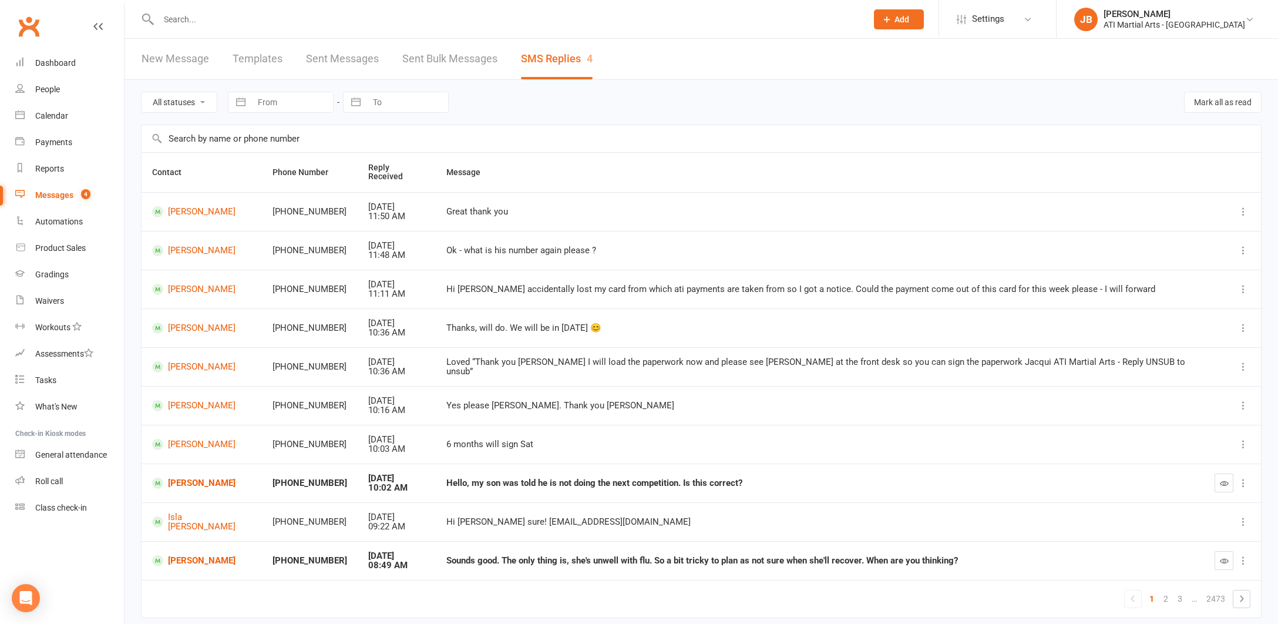
click at [26, 25] on link "Clubworx" at bounding box center [28, 26] width 29 height 29
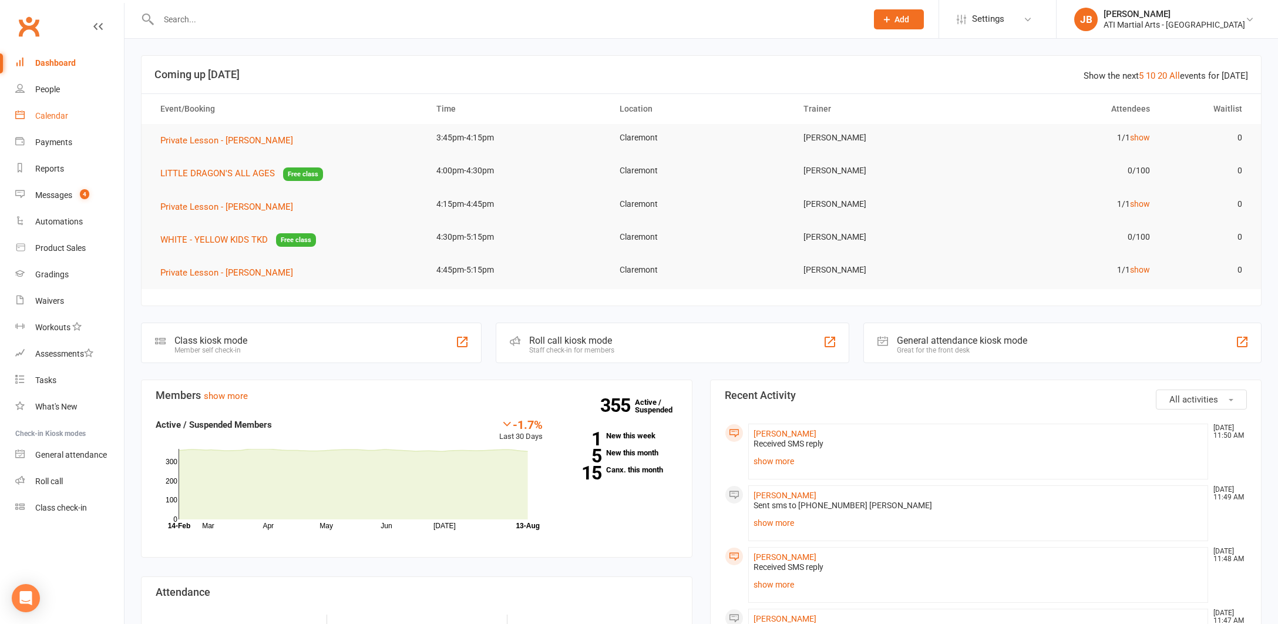
click at [62, 117] on div "Calendar" at bounding box center [51, 115] width 33 height 9
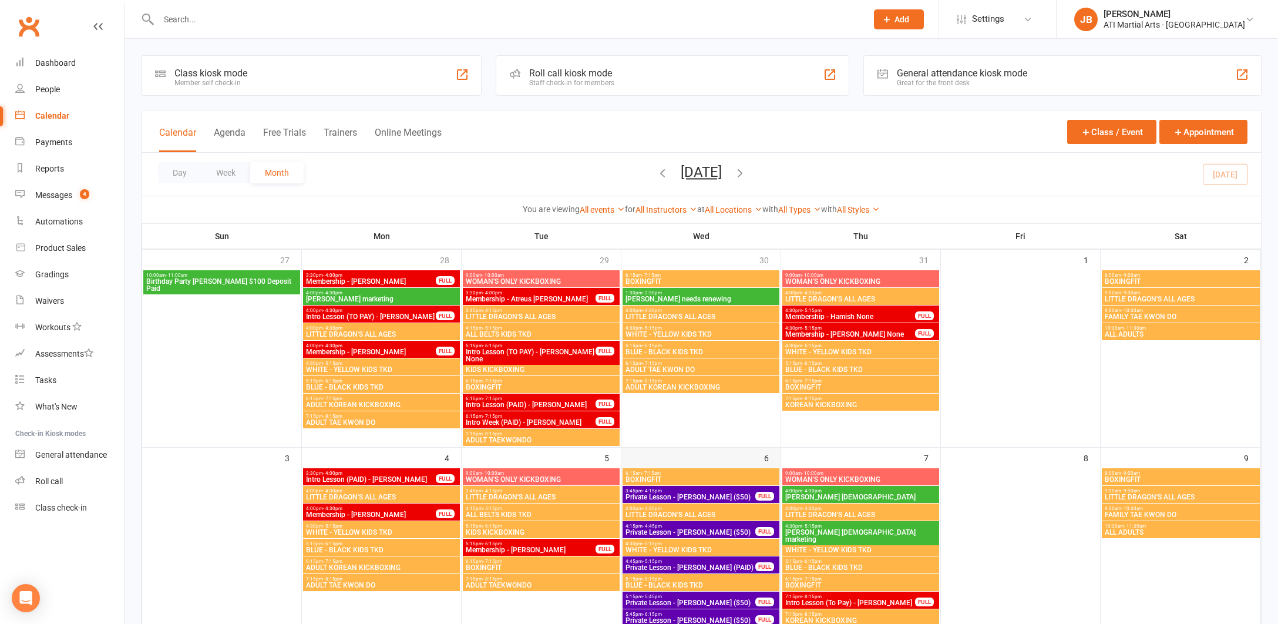
click at [709, 456] on div "6" at bounding box center [700, 555] width 159 height 215
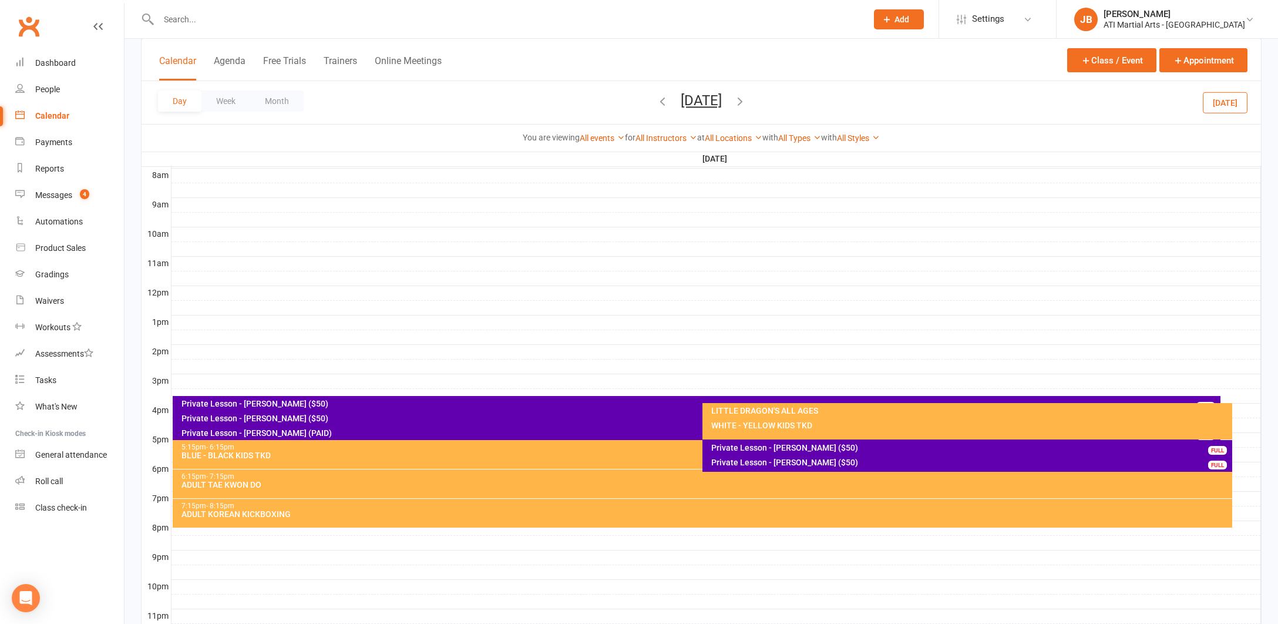
scroll to position [307, 0]
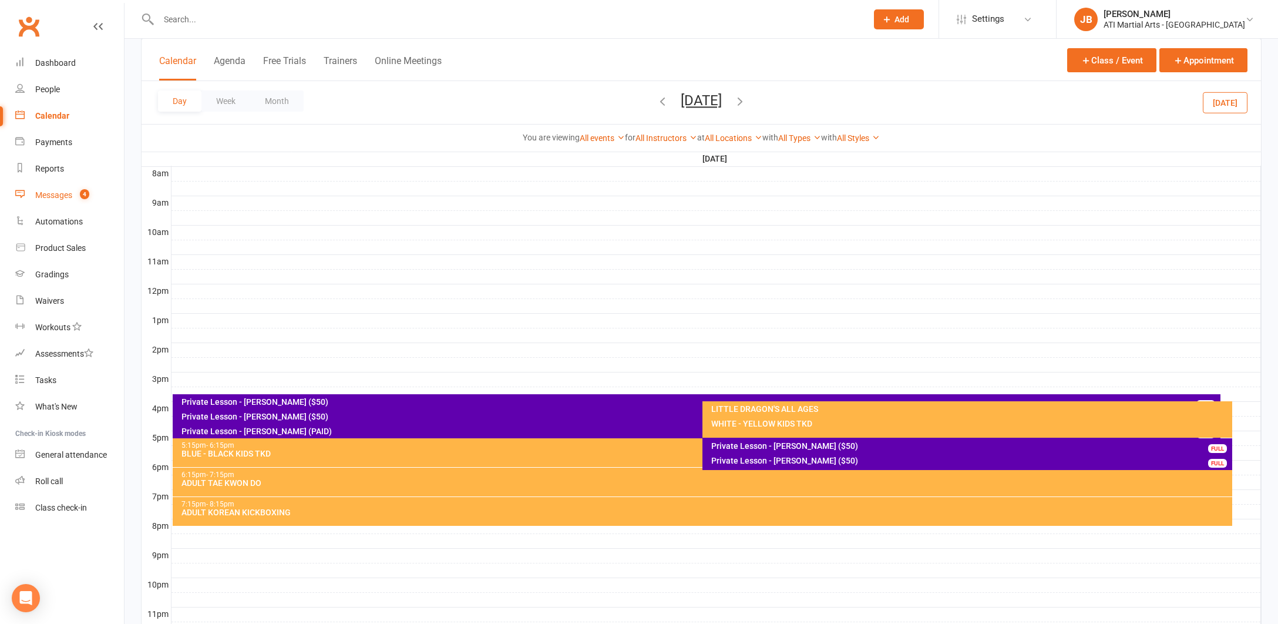
click at [49, 196] on div "Messages" at bounding box center [53, 194] width 37 height 9
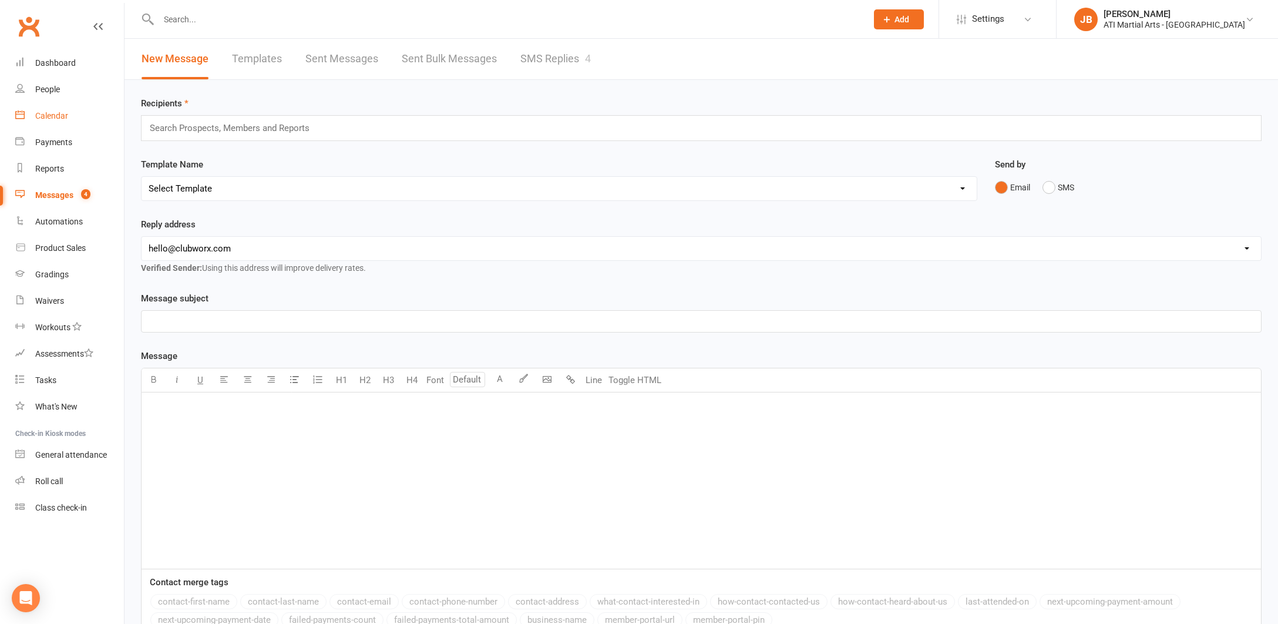
click at [49, 118] on div "Calendar" at bounding box center [51, 115] width 33 height 9
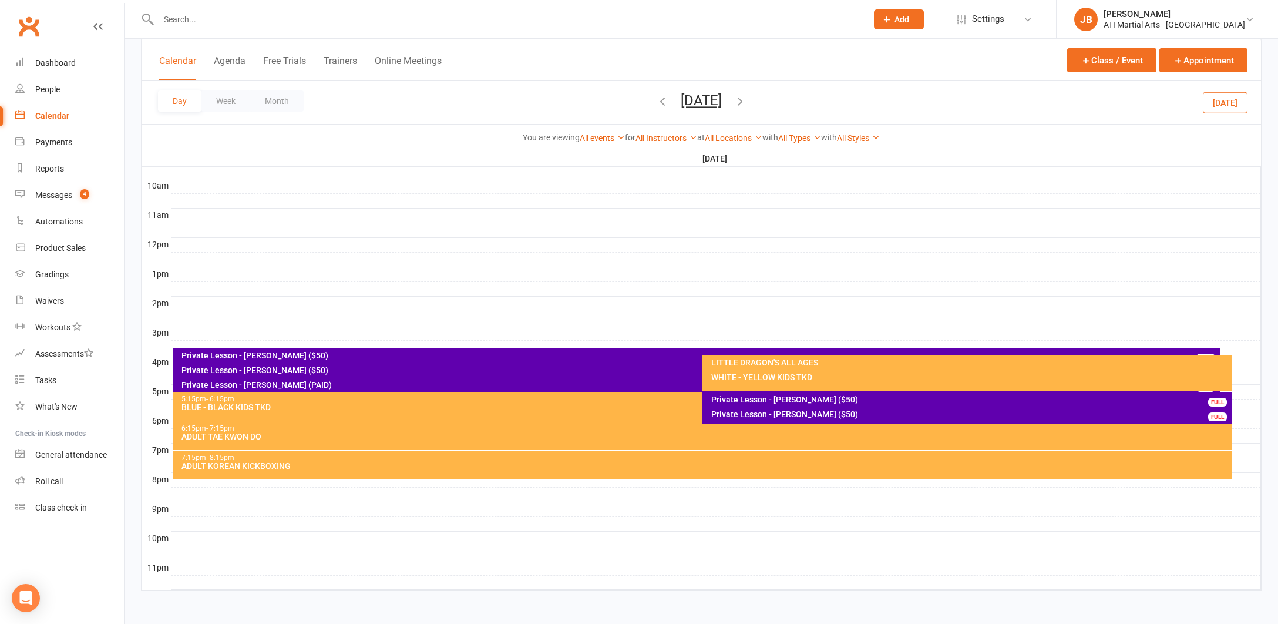
scroll to position [364, 0]
click at [656, 100] on icon "button" at bounding box center [662, 101] width 13 height 13
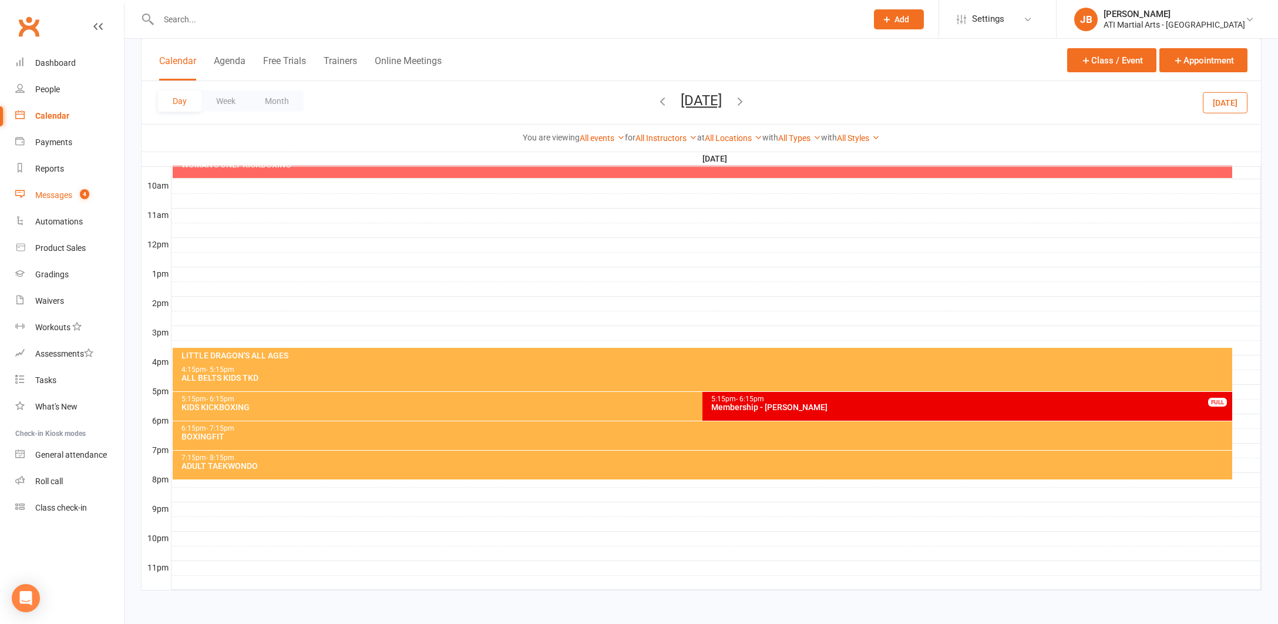
click at [46, 196] on div "Messages" at bounding box center [53, 194] width 37 height 9
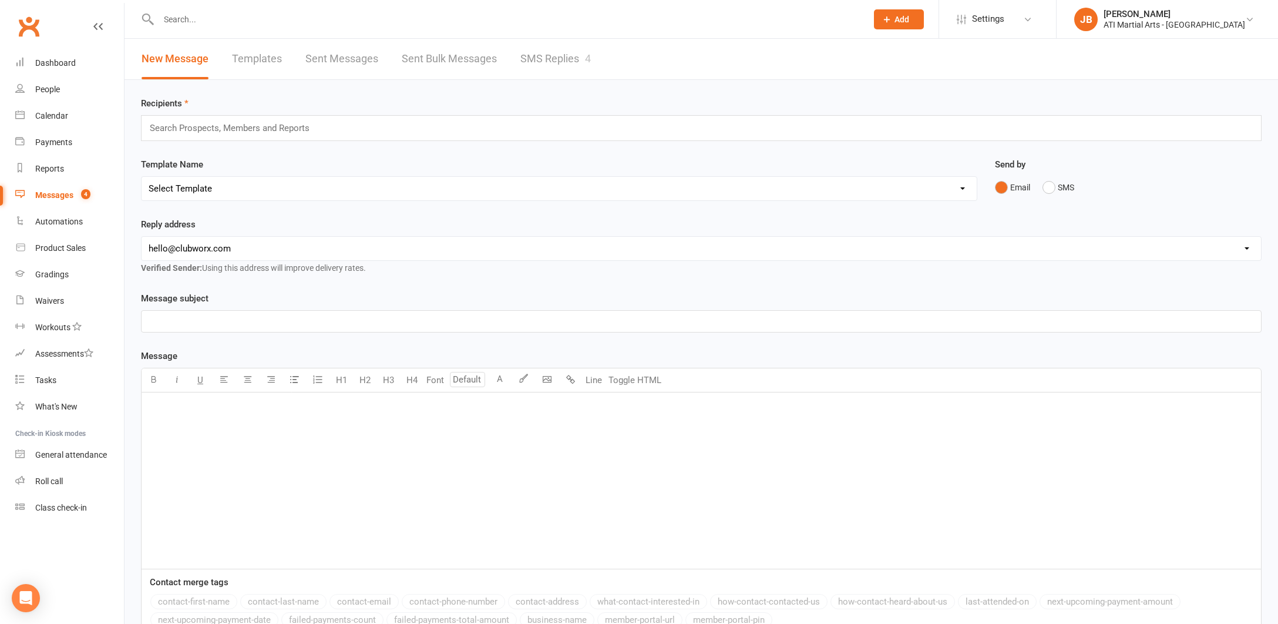
click at [535, 58] on link "SMS Replies 4" at bounding box center [555, 59] width 70 height 41
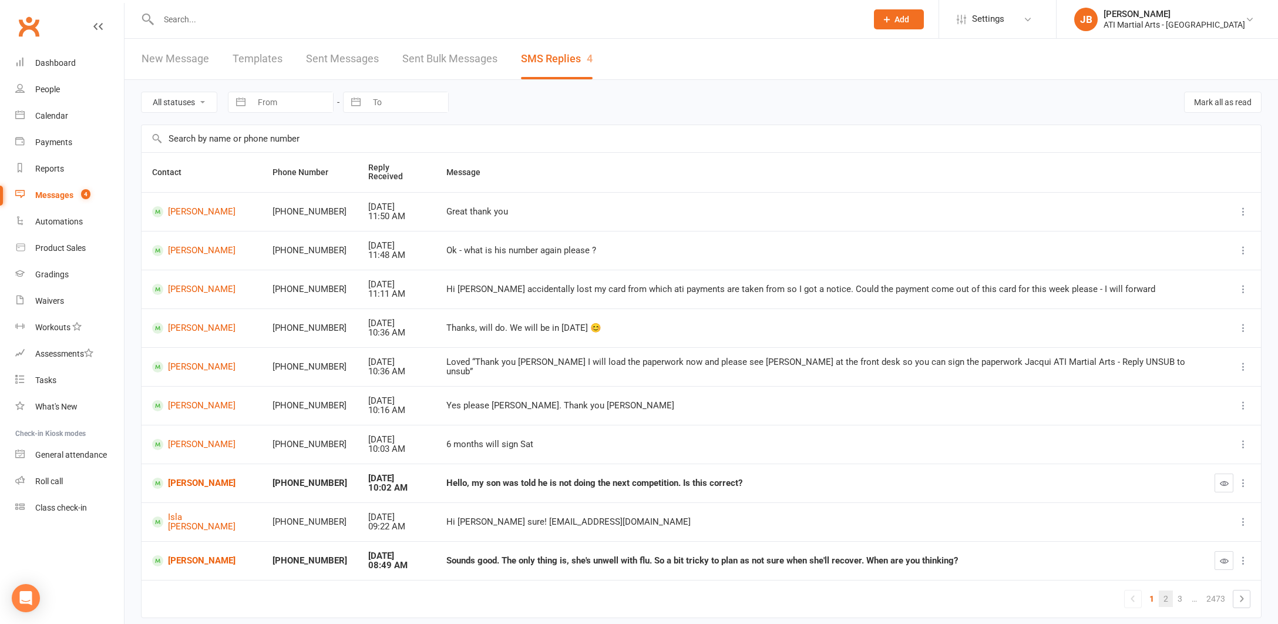
click at [1167, 590] on link "2" at bounding box center [1166, 598] width 14 height 16
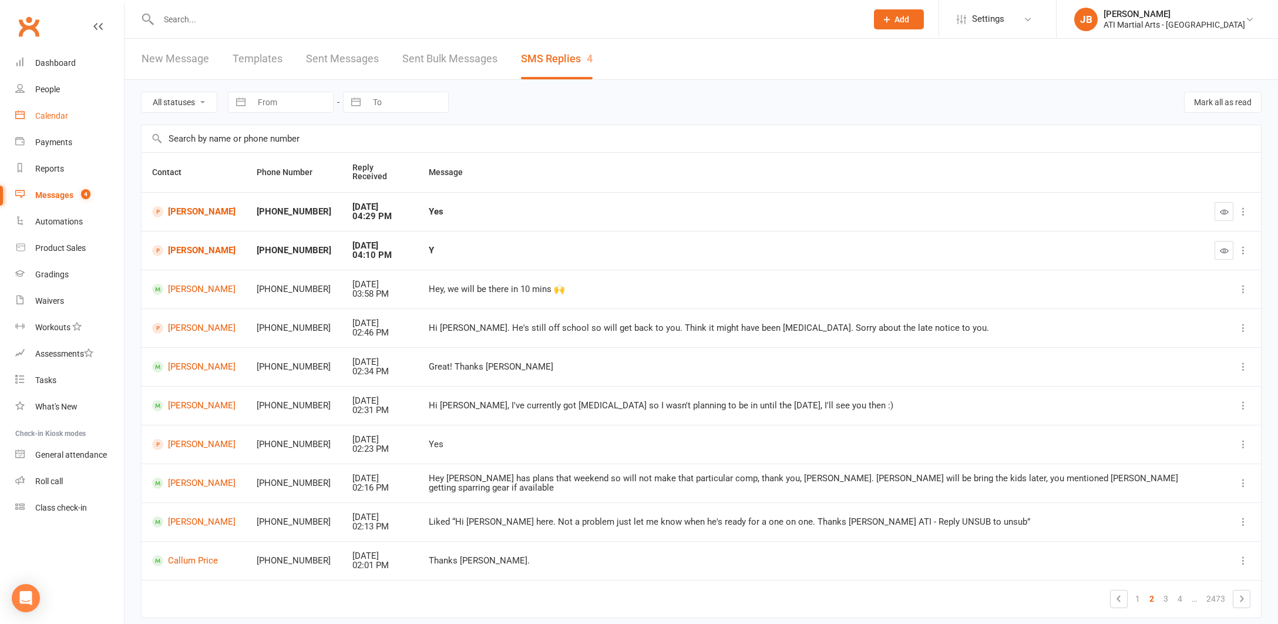
click at [58, 118] on div "Calendar" at bounding box center [51, 115] width 33 height 9
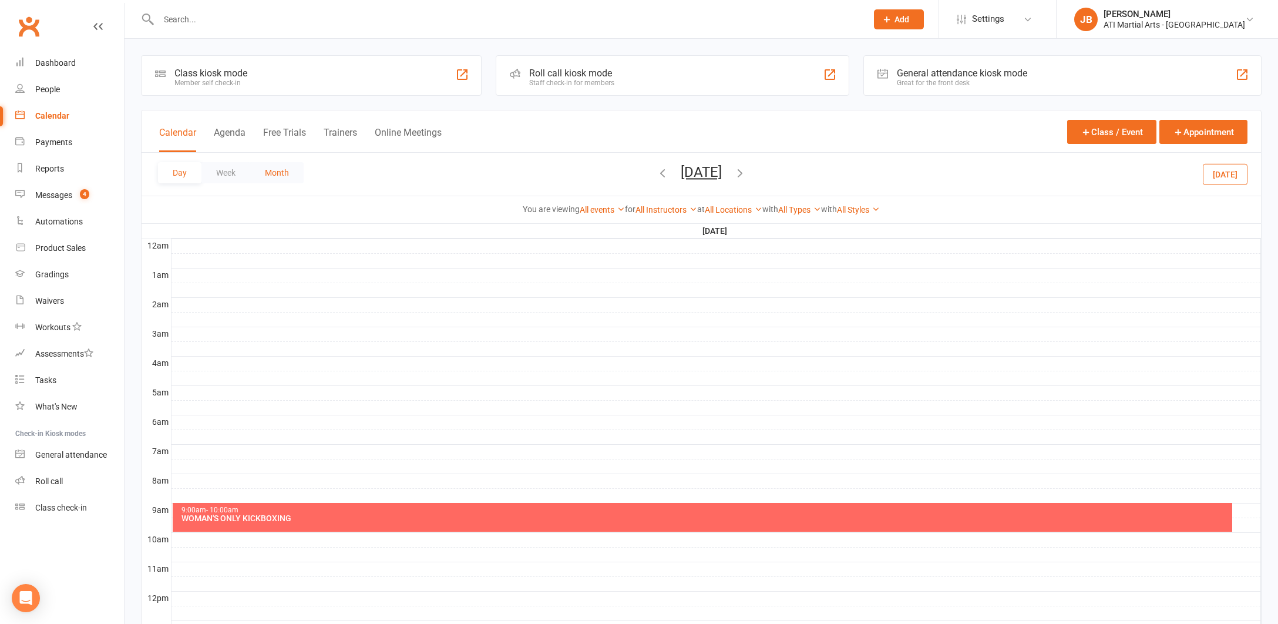
click at [277, 175] on button "Month" at bounding box center [276, 172] width 53 height 21
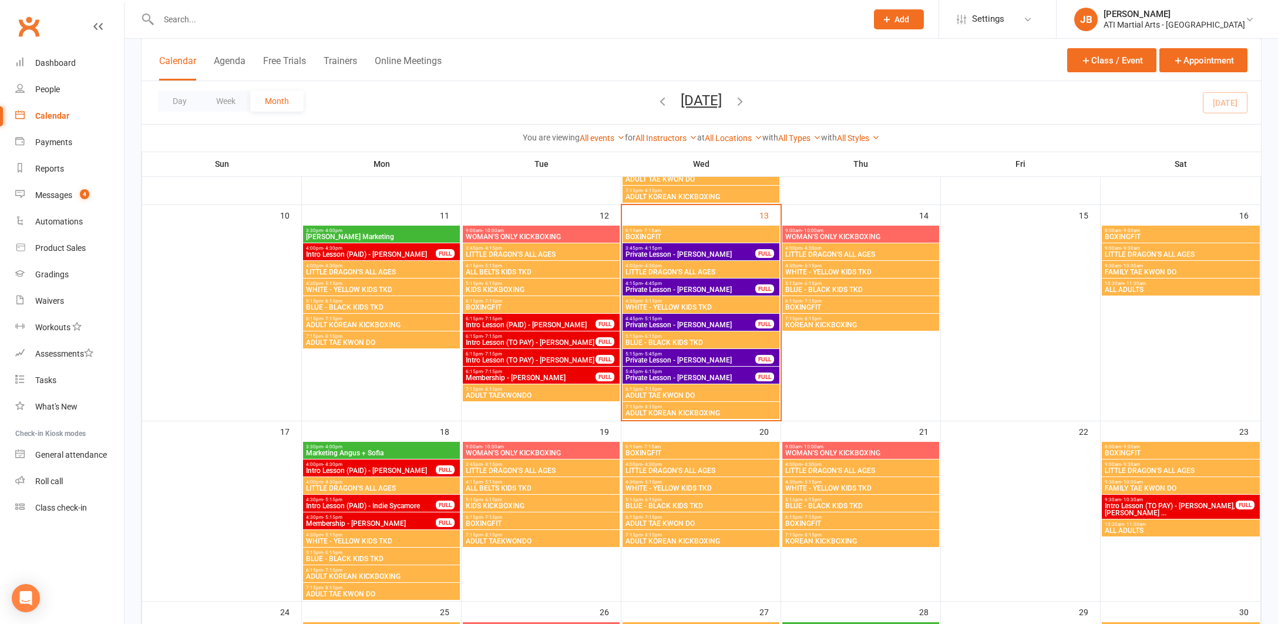
scroll to position [459, 0]
click at [562, 214] on div "12" at bounding box center [541, 311] width 159 height 215
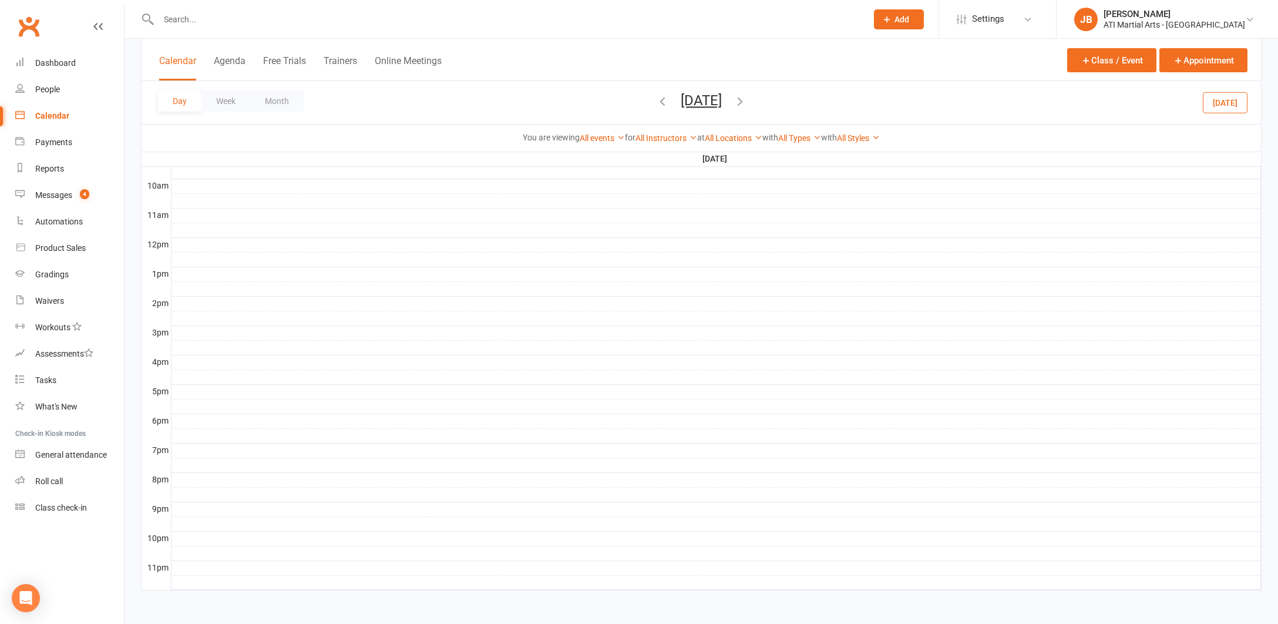
scroll to position [364, 0]
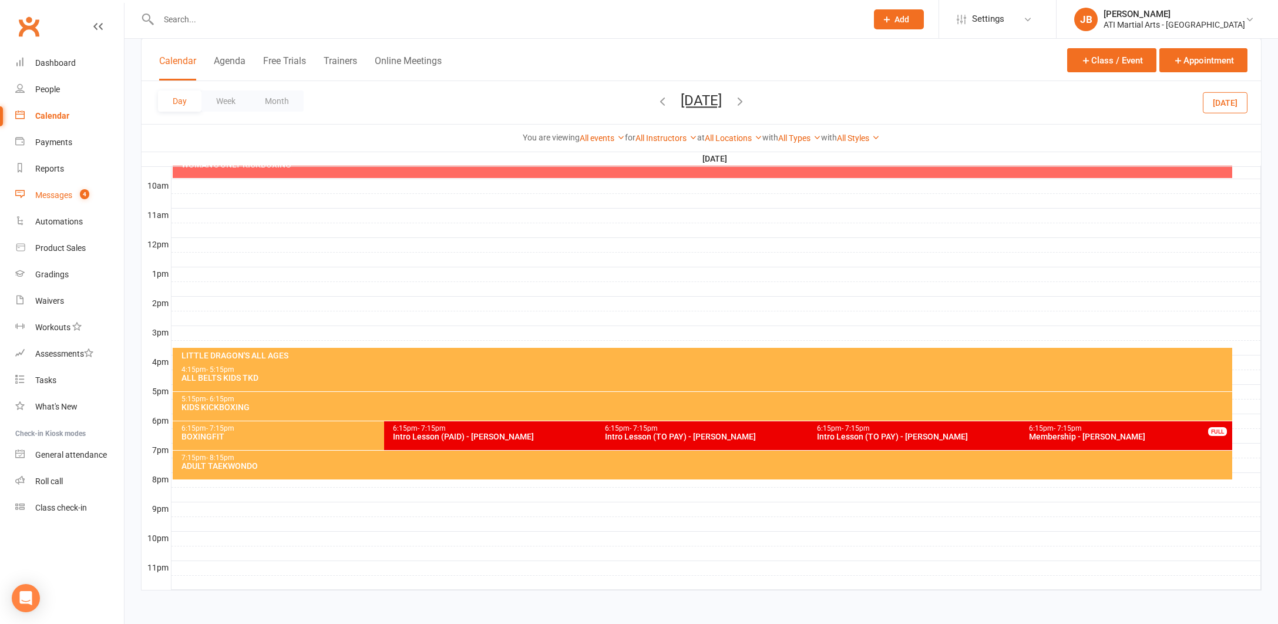
click at [56, 197] on div "Messages" at bounding box center [53, 194] width 37 height 9
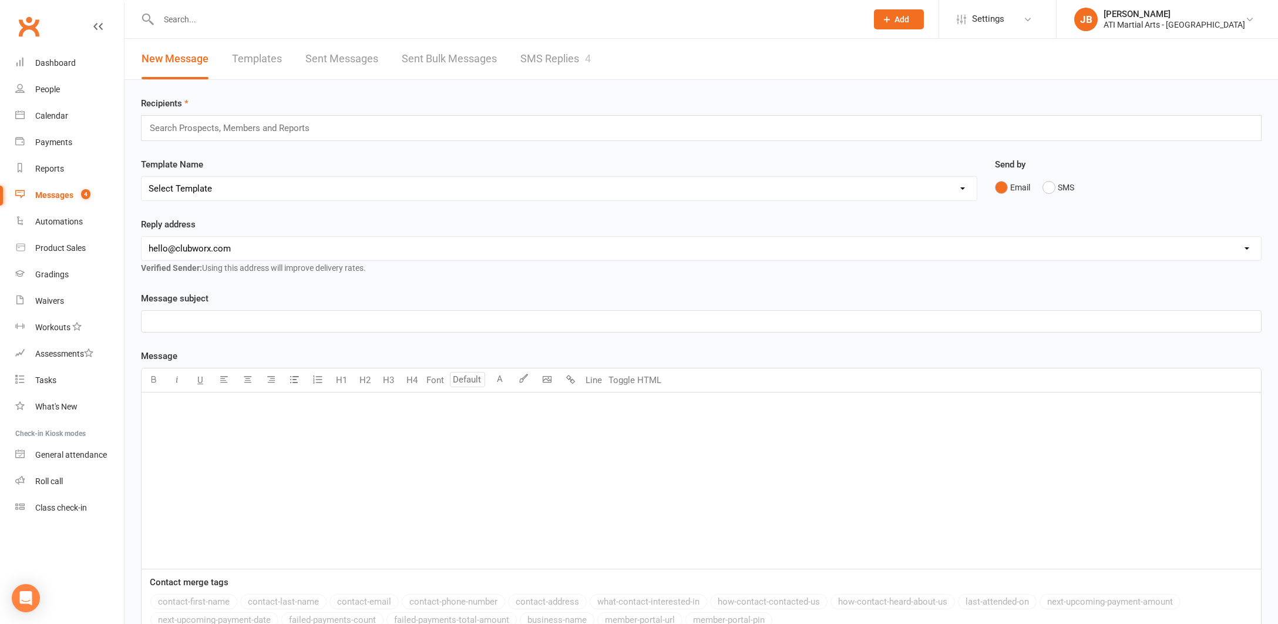
click at [539, 59] on link "SMS Replies 4" at bounding box center [555, 59] width 70 height 41
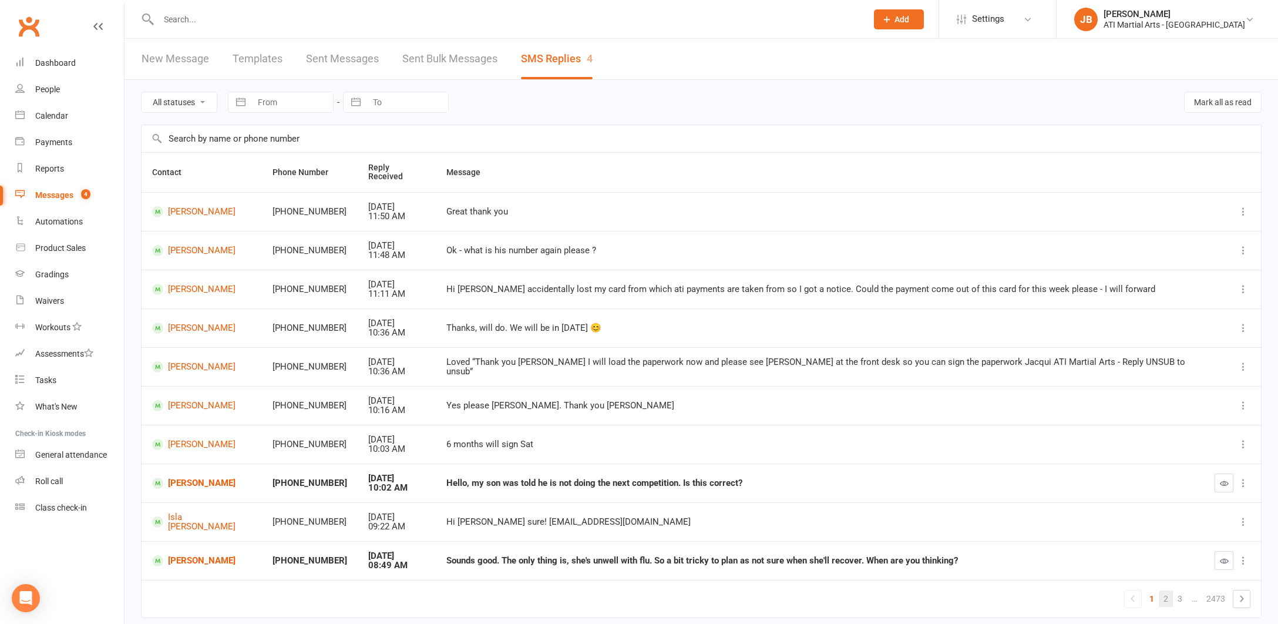
click at [1167, 590] on link "2" at bounding box center [1166, 598] width 14 height 16
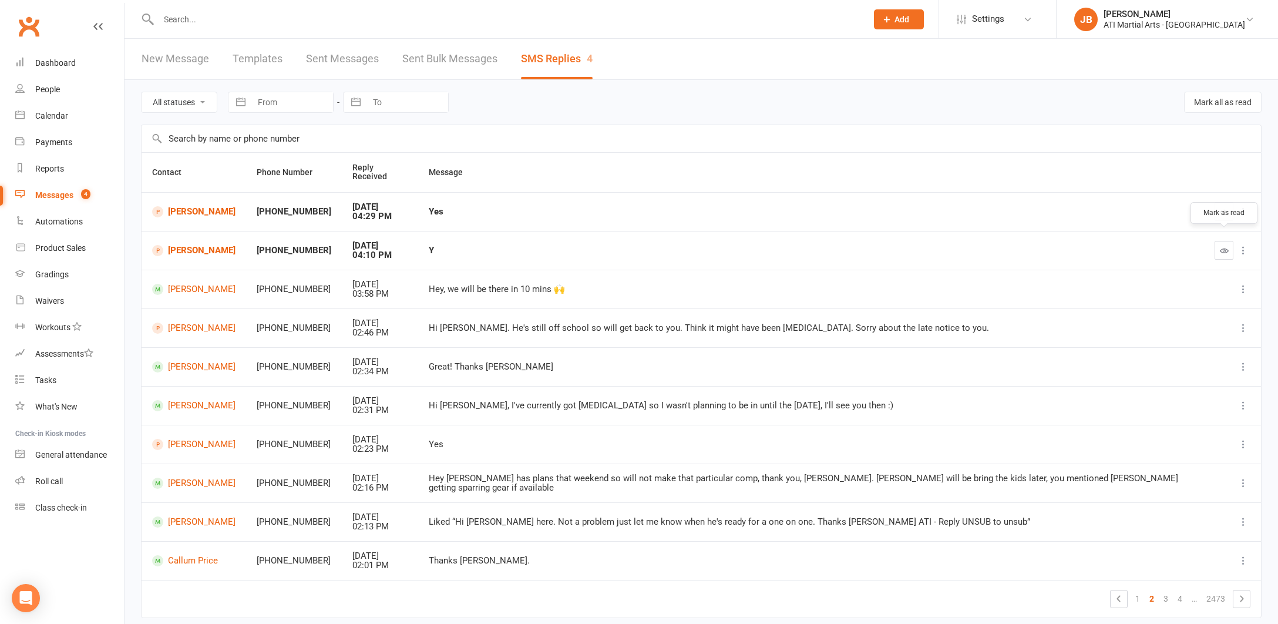
click at [1224, 246] on icon "button" at bounding box center [1224, 250] width 9 height 9
click at [57, 116] on div "Calendar" at bounding box center [51, 115] width 33 height 9
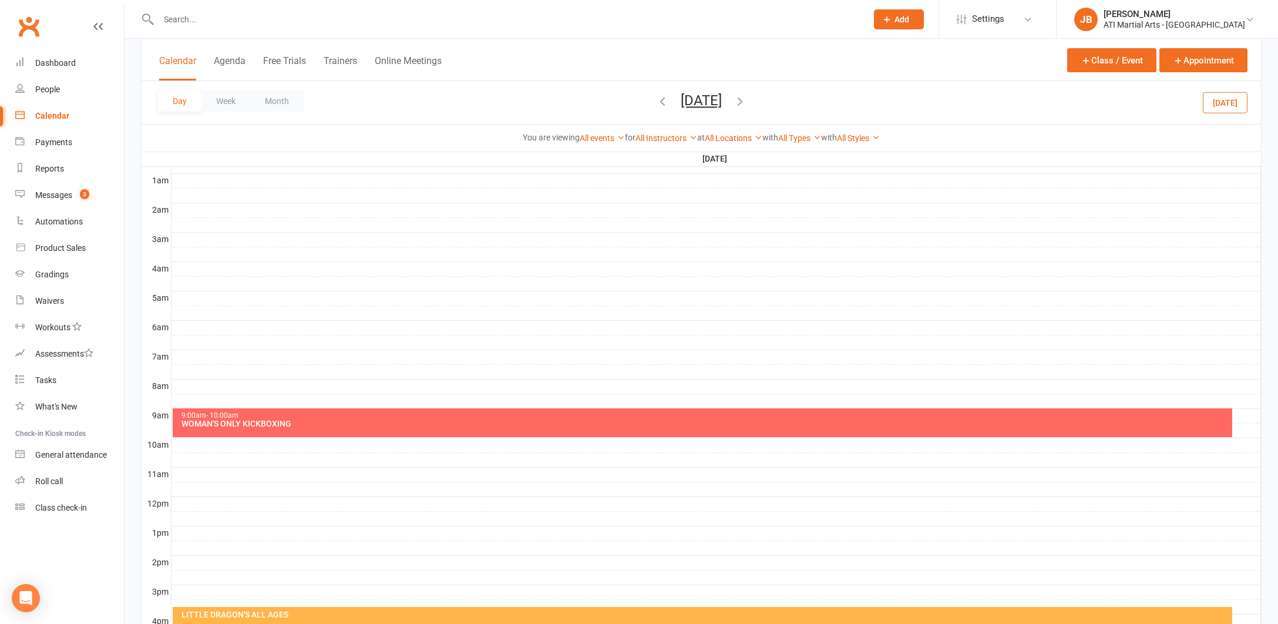
scroll to position [85, 0]
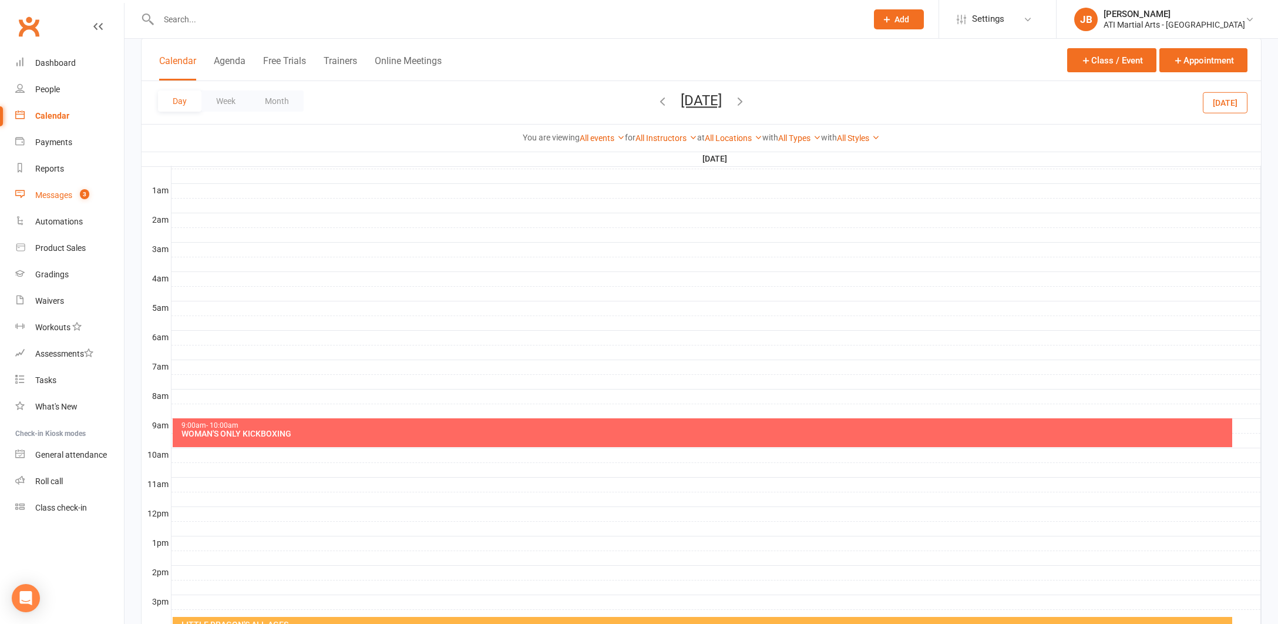
click at [59, 196] on div "Messages" at bounding box center [53, 194] width 37 height 9
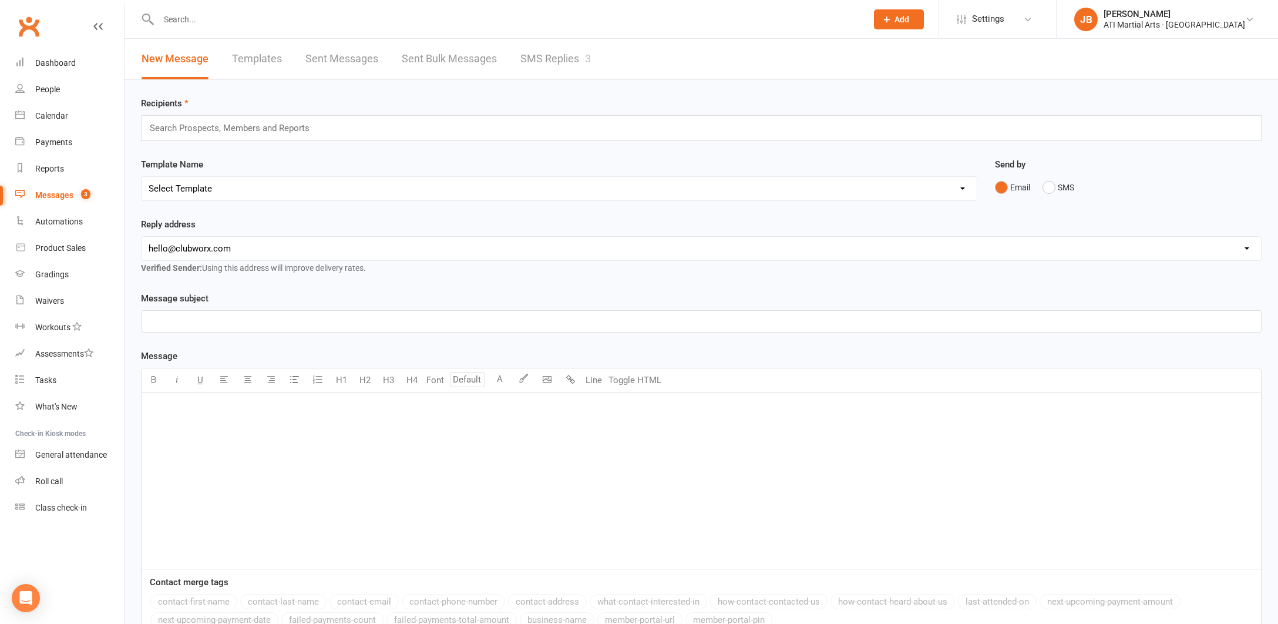
click at [534, 59] on link "SMS Replies 3" at bounding box center [555, 59] width 70 height 41
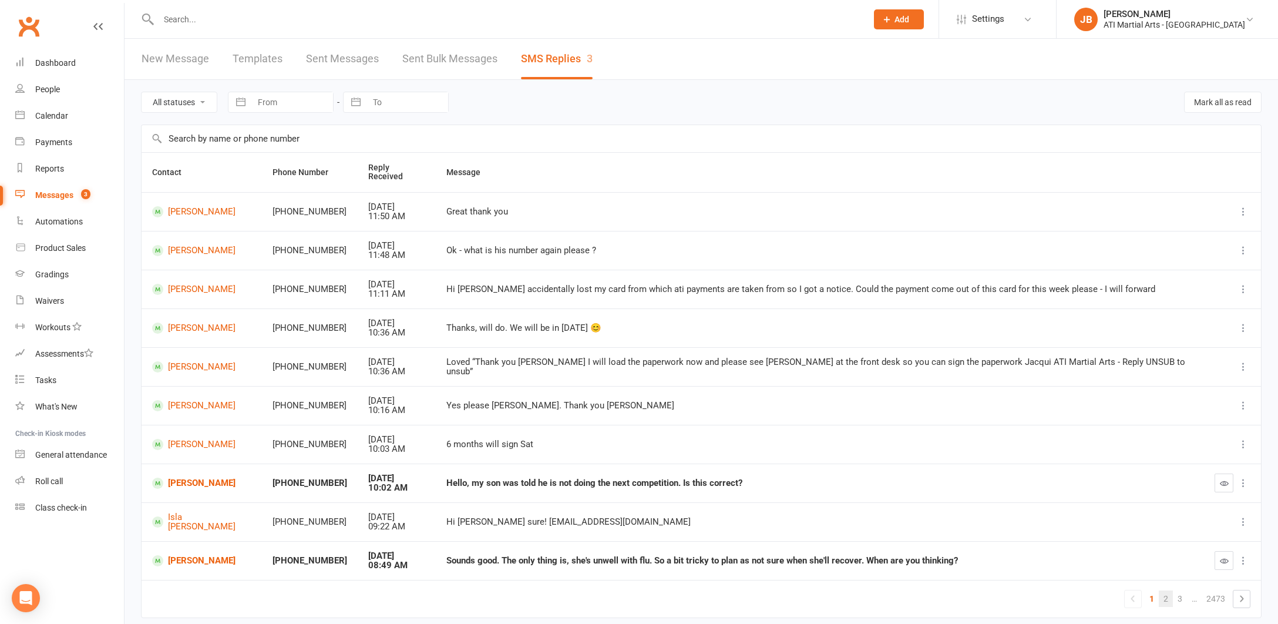
click at [1166, 590] on link "2" at bounding box center [1166, 598] width 14 height 16
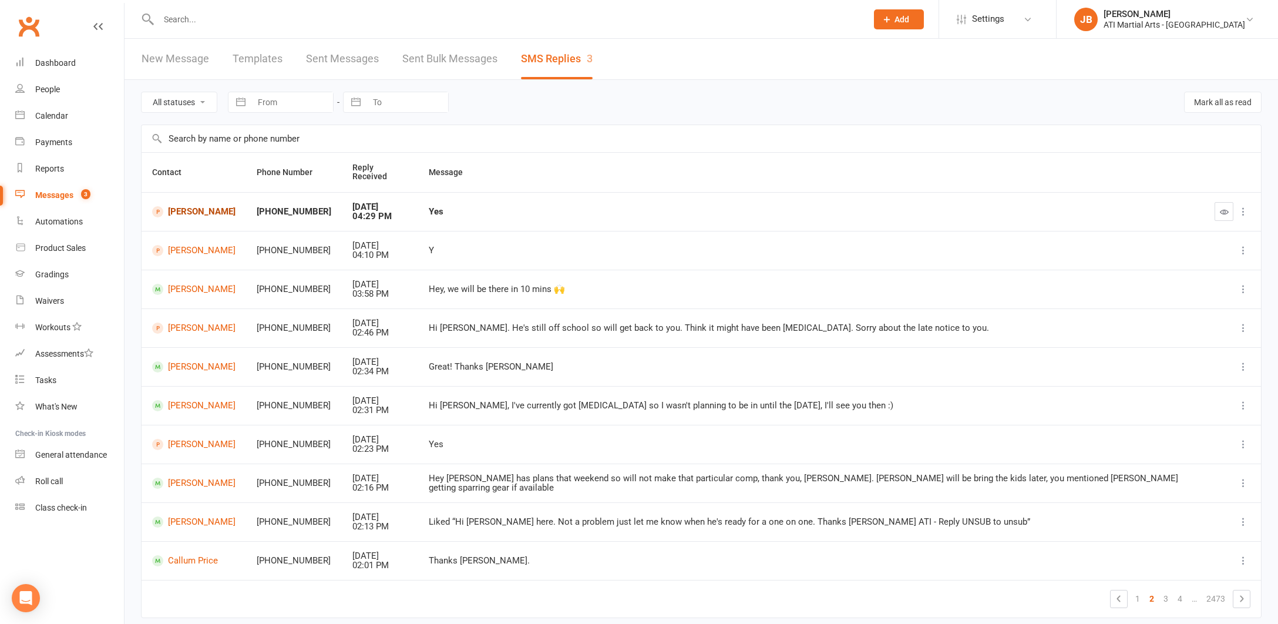
click at [201, 206] on link "Zavier Broad" at bounding box center [193, 211] width 83 height 11
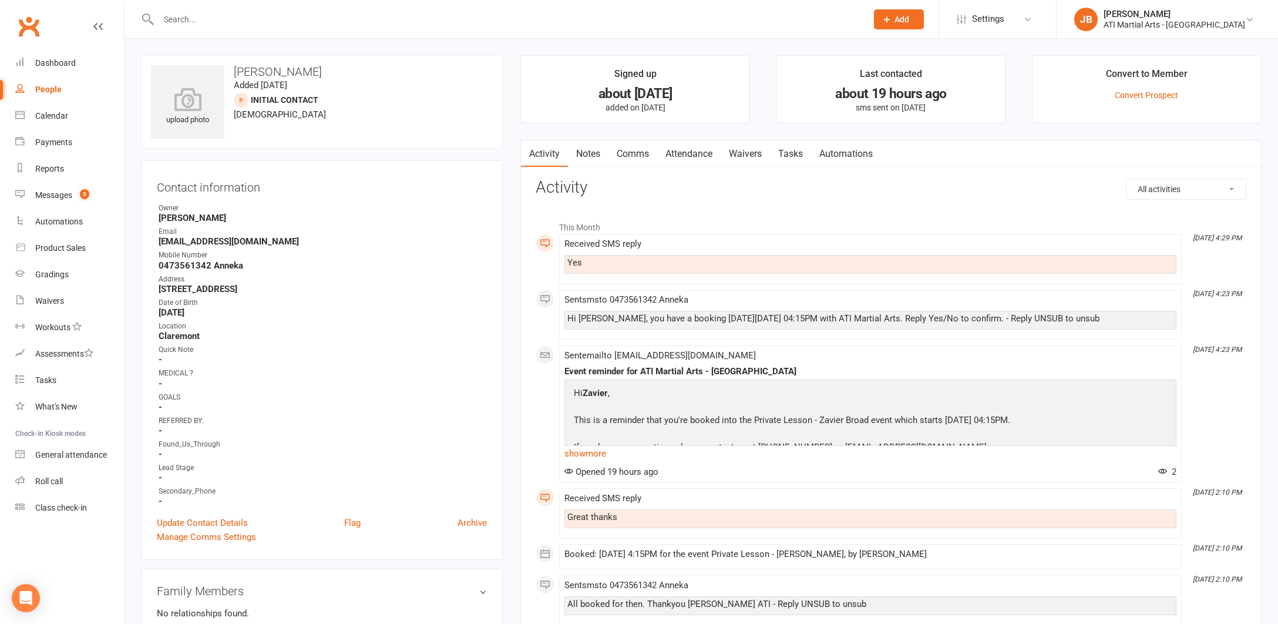
click at [690, 154] on link "Attendance" at bounding box center [688, 153] width 63 height 27
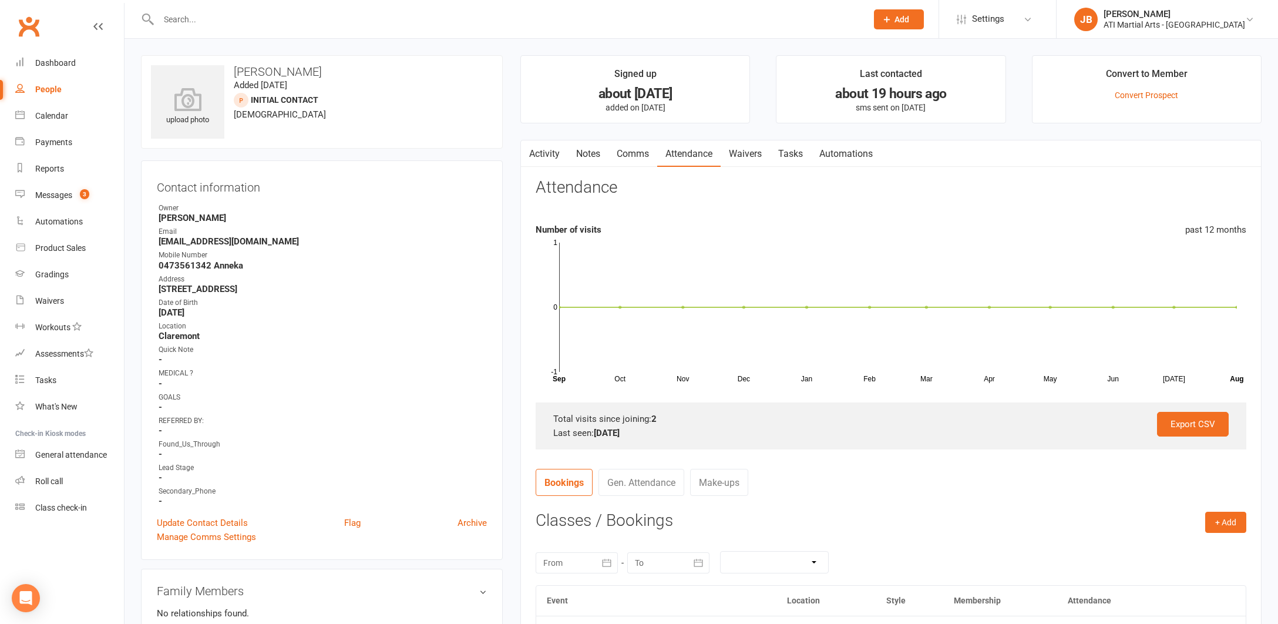
click at [548, 153] on link "Activity" at bounding box center [544, 153] width 47 height 27
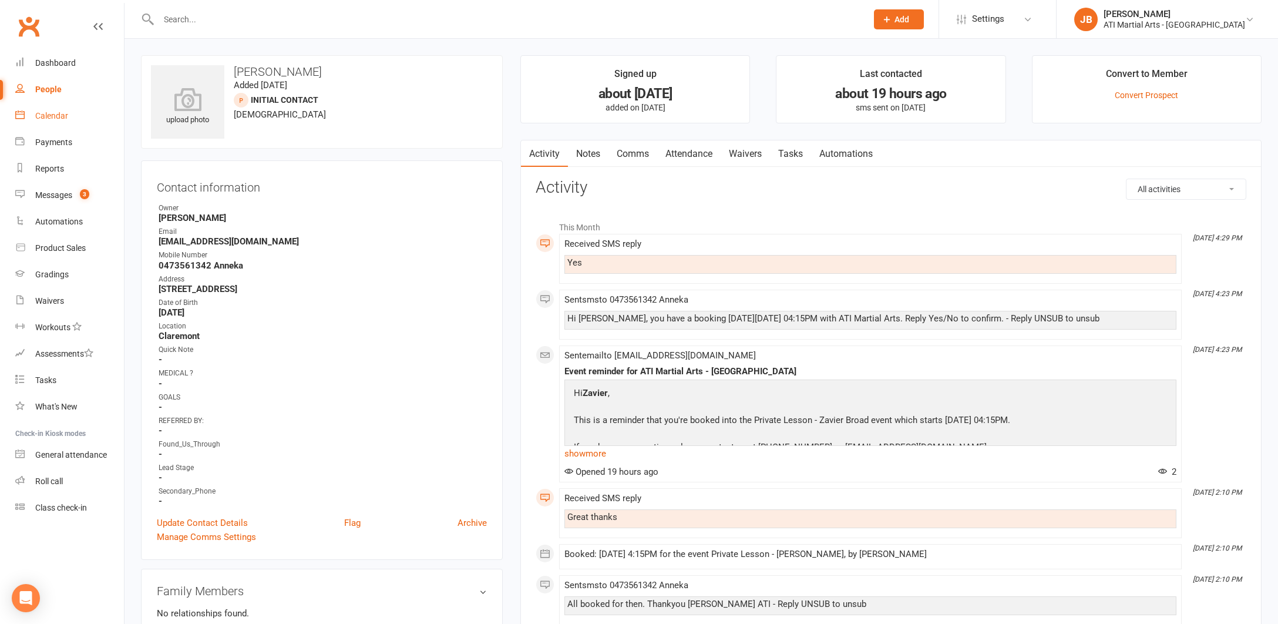
click at [56, 119] on div "Calendar" at bounding box center [51, 115] width 33 height 9
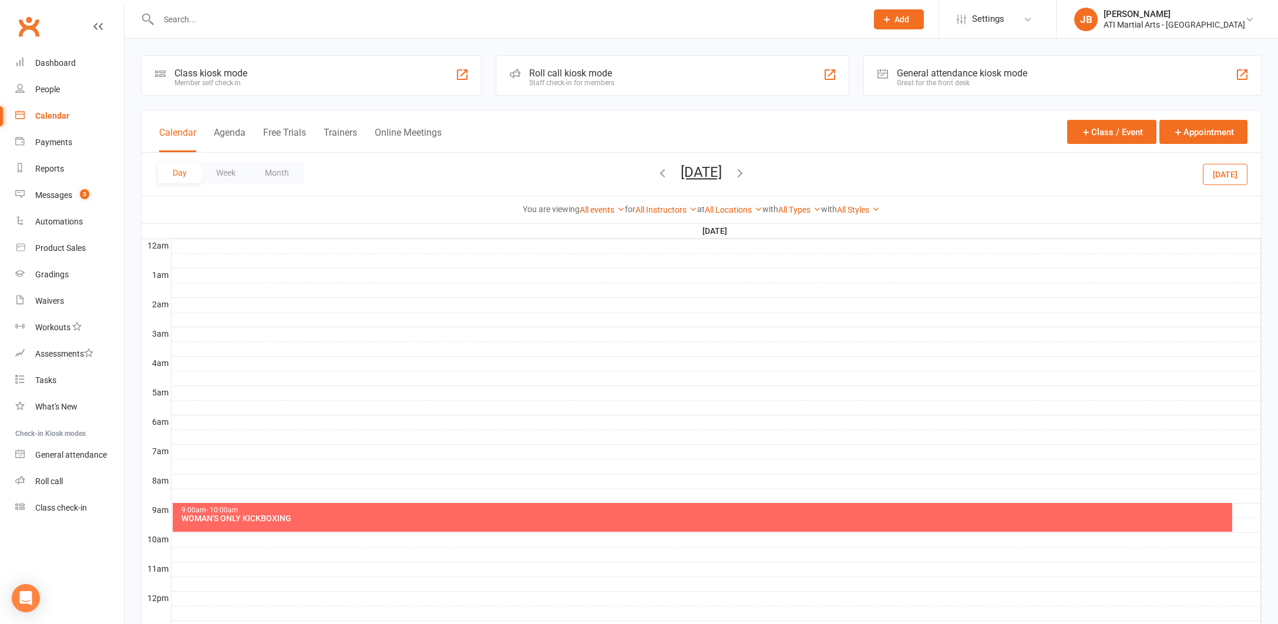
click at [747, 173] on icon "button" at bounding box center [740, 172] width 13 height 13
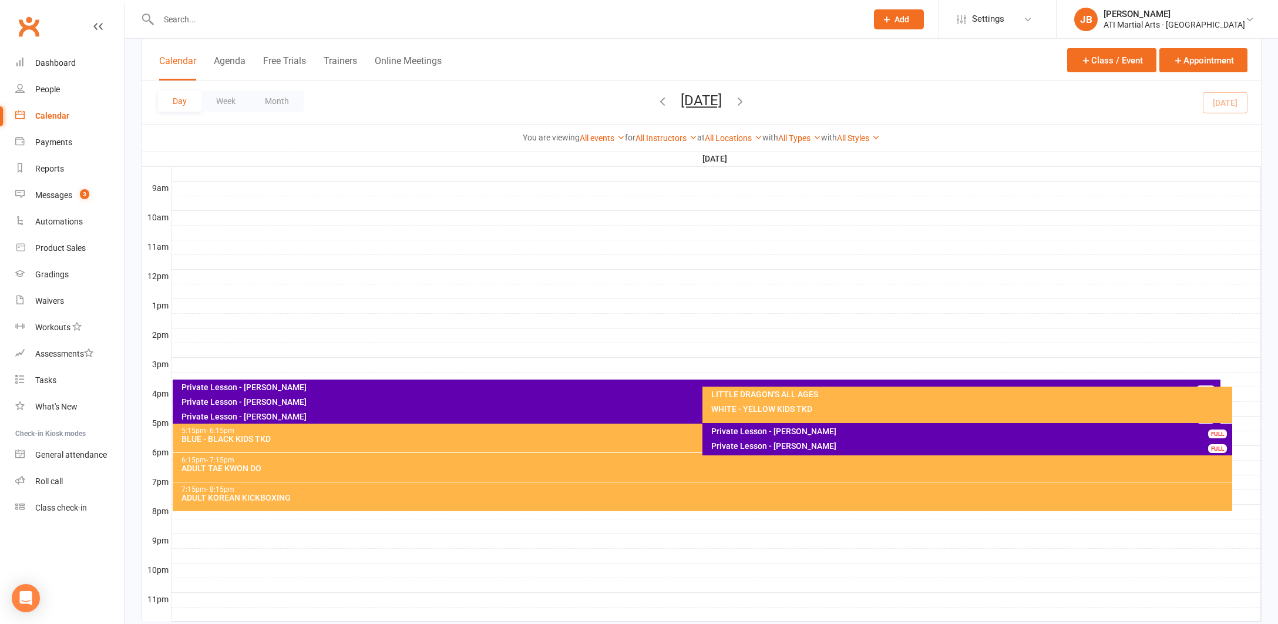
scroll to position [339, 0]
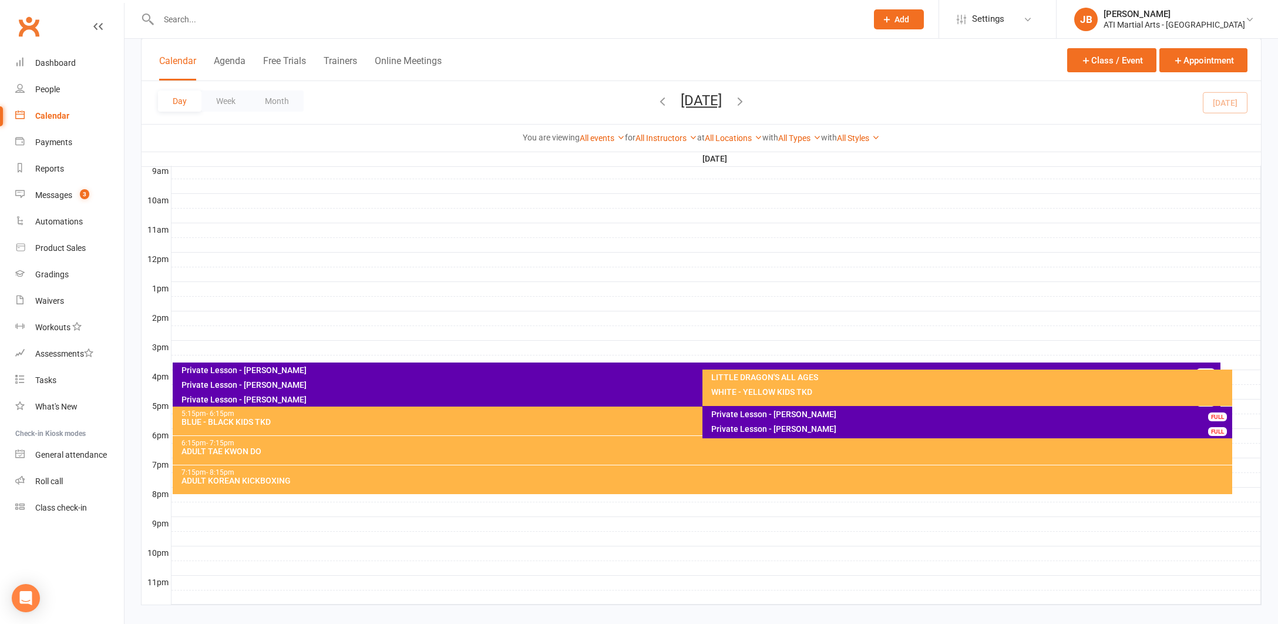
click at [251, 385] on div "Private Lesson - [PERSON_NAME]" at bounding box center [700, 385] width 1038 height 8
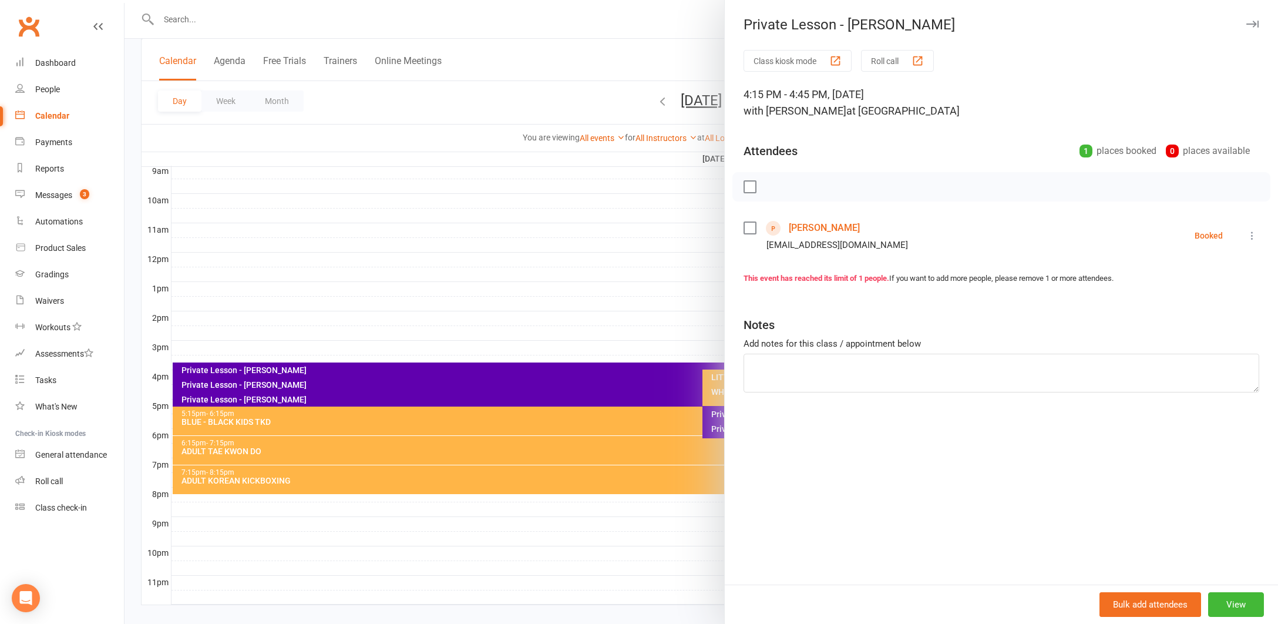
click at [804, 228] on link "Zavier Broad" at bounding box center [824, 228] width 71 height 19
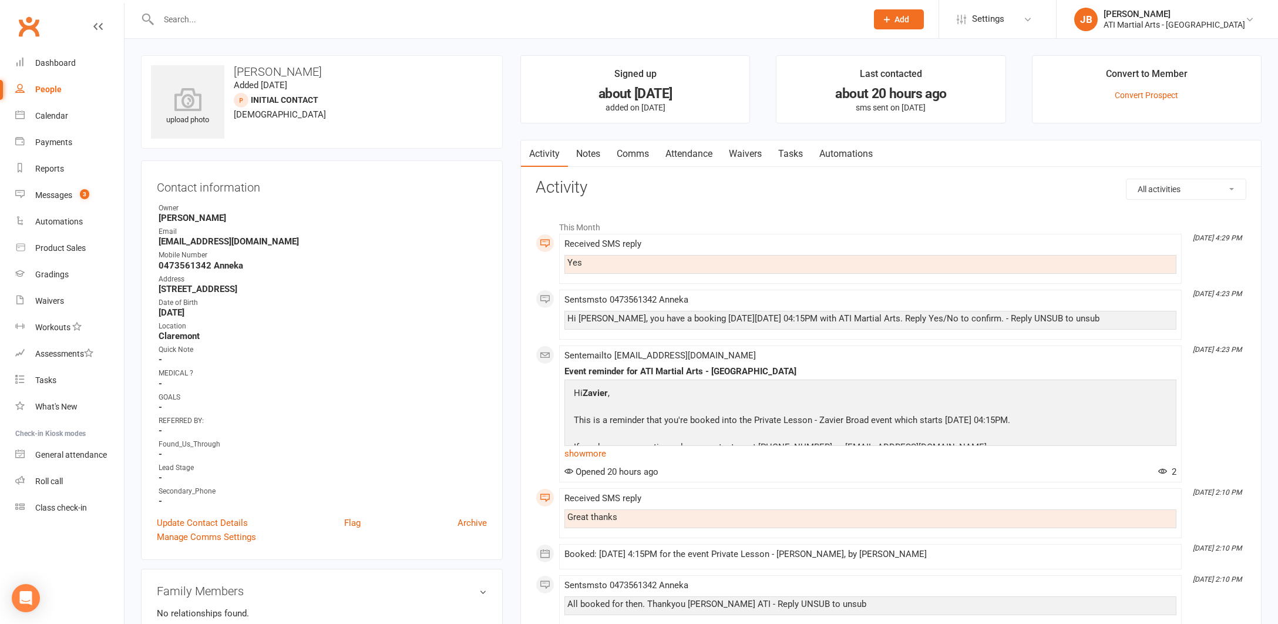
click at [25, 26] on link "Clubworx" at bounding box center [28, 26] width 29 height 29
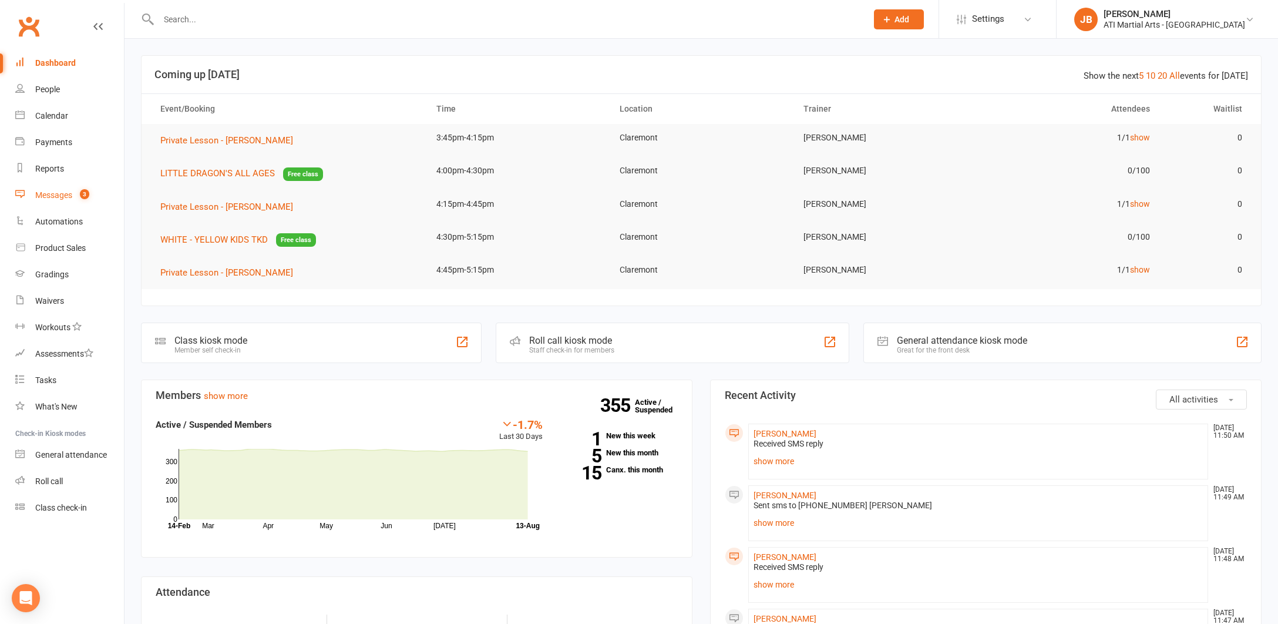
click at [54, 197] on div "Messages" at bounding box center [53, 194] width 37 height 9
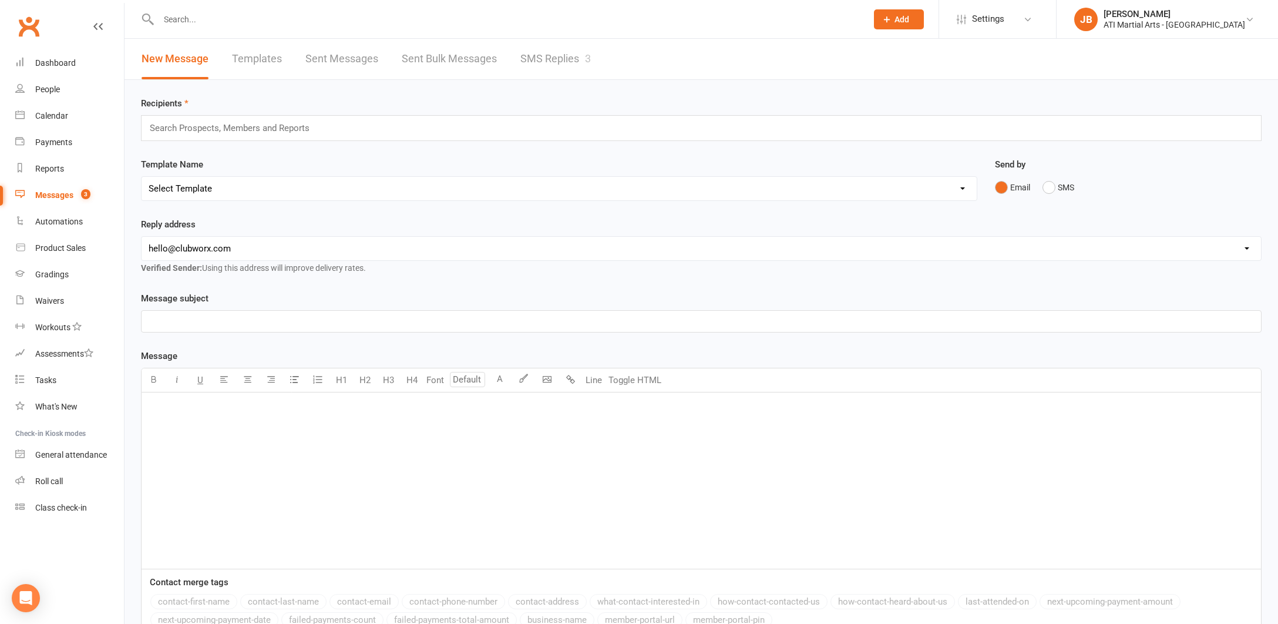
click at [563, 58] on link "SMS Replies 3" at bounding box center [555, 59] width 70 height 41
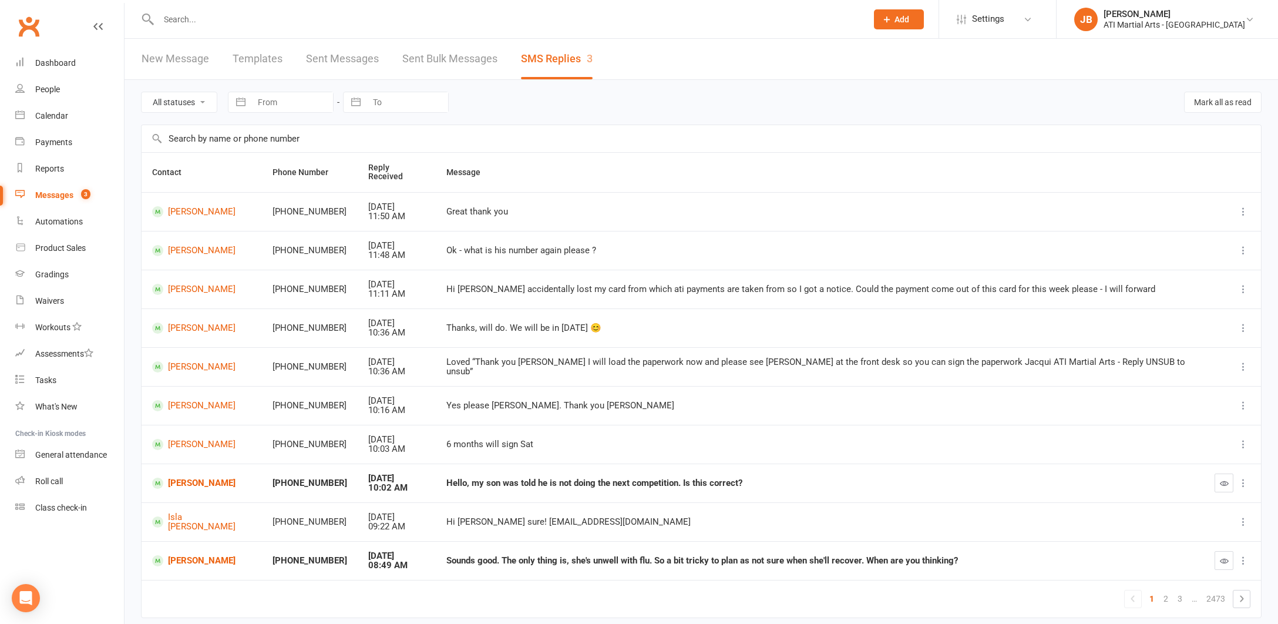
click at [30, 30] on link "Clubworx" at bounding box center [28, 26] width 29 height 29
